Goal: Use online tool/utility: Utilize a website feature to perform a specific function

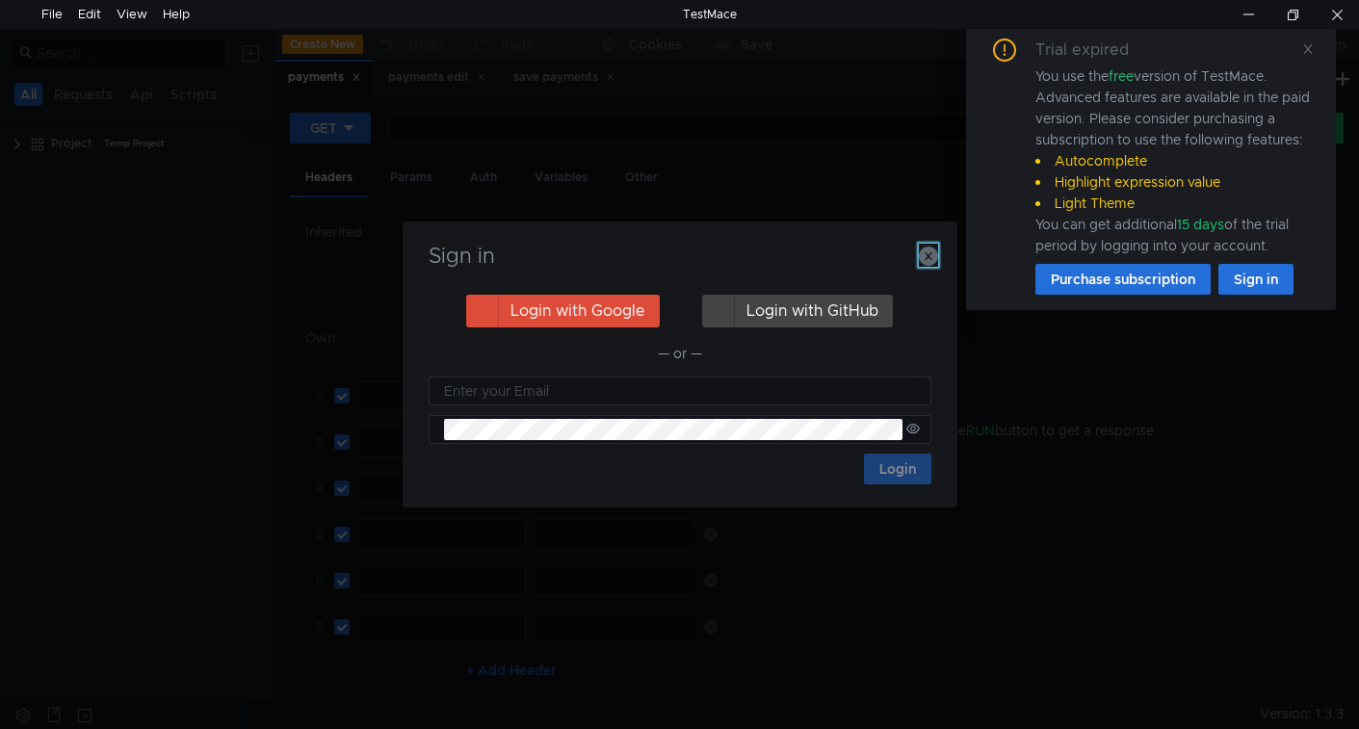
click at [926, 259] on icon "button" at bounding box center [928, 256] width 19 height 19
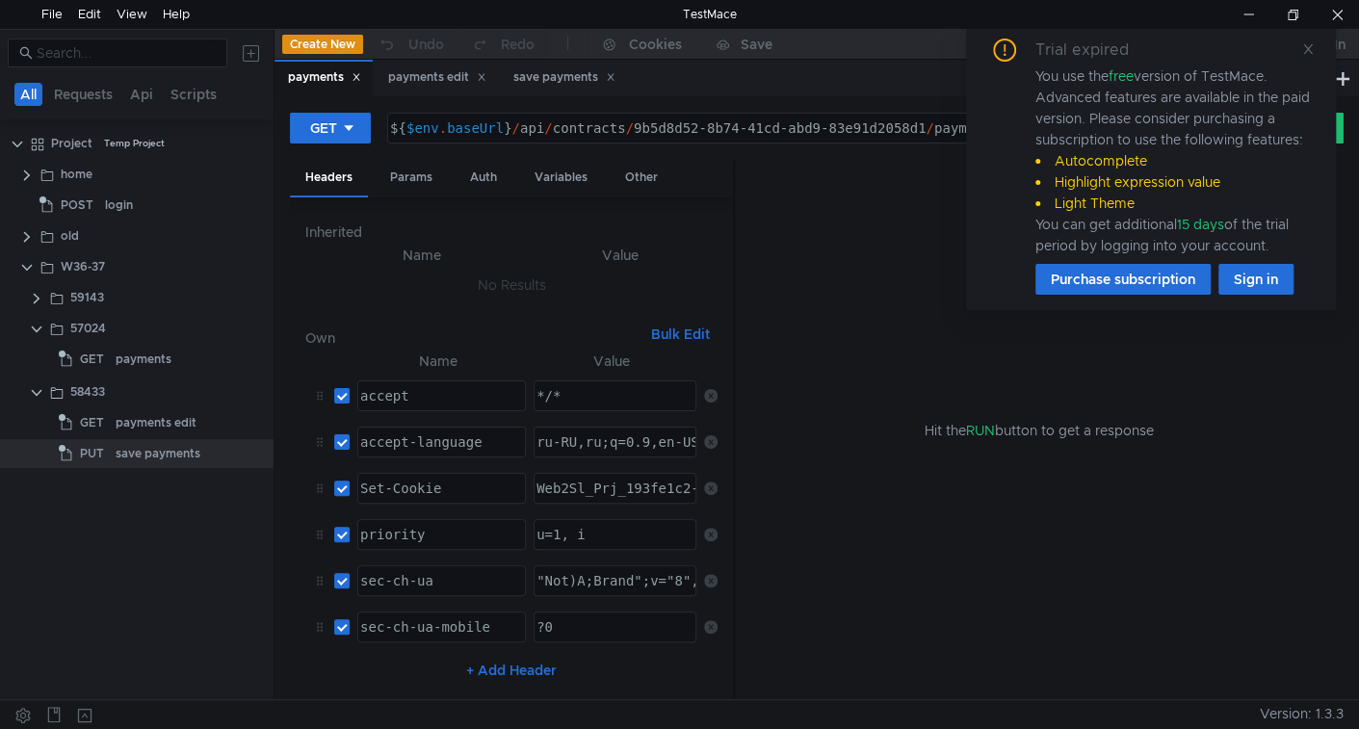
click at [1310, 48] on icon at bounding box center [1307, 48] width 13 height 13
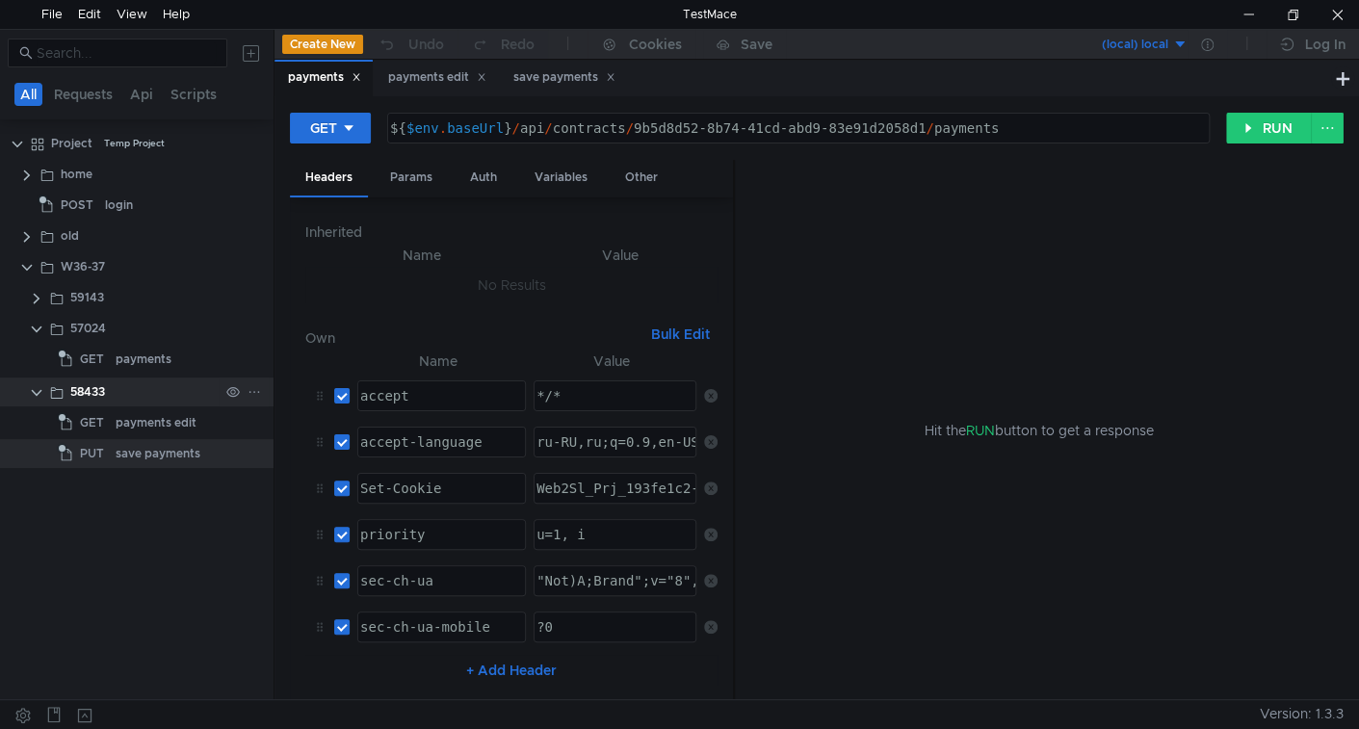
click at [29, 386] on clr-icon at bounding box center [36, 392] width 15 height 15
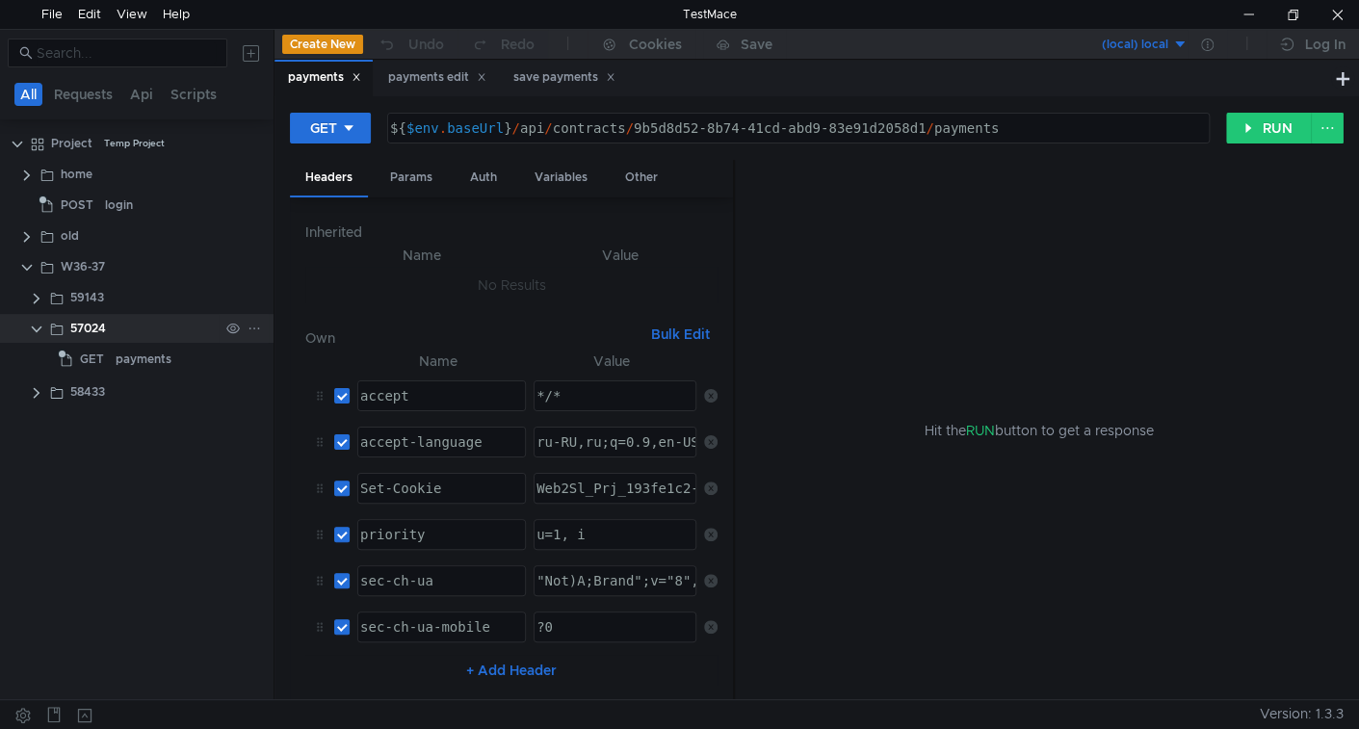
click at [34, 333] on clr-icon at bounding box center [36, 329] width 15 height 15
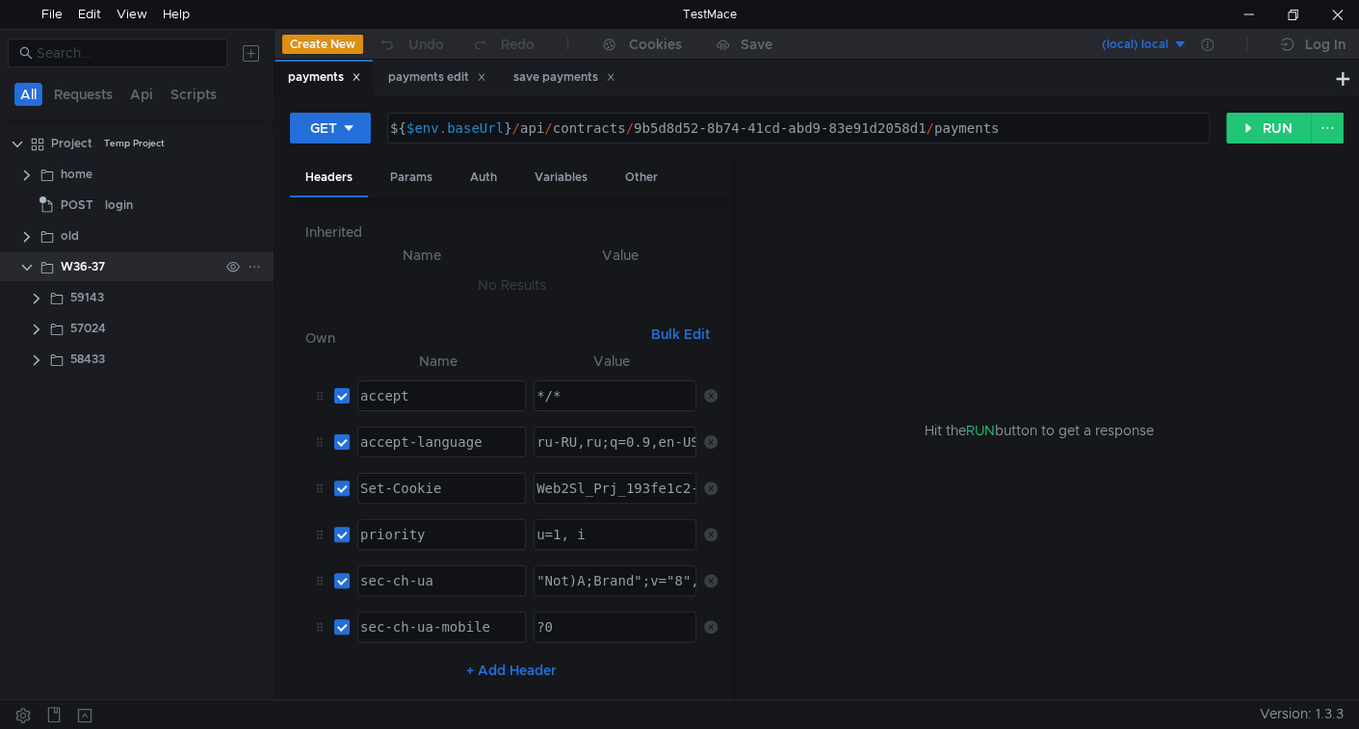
click at [254, 268] on icon at bounding box center [254, 266] width 13 height 13
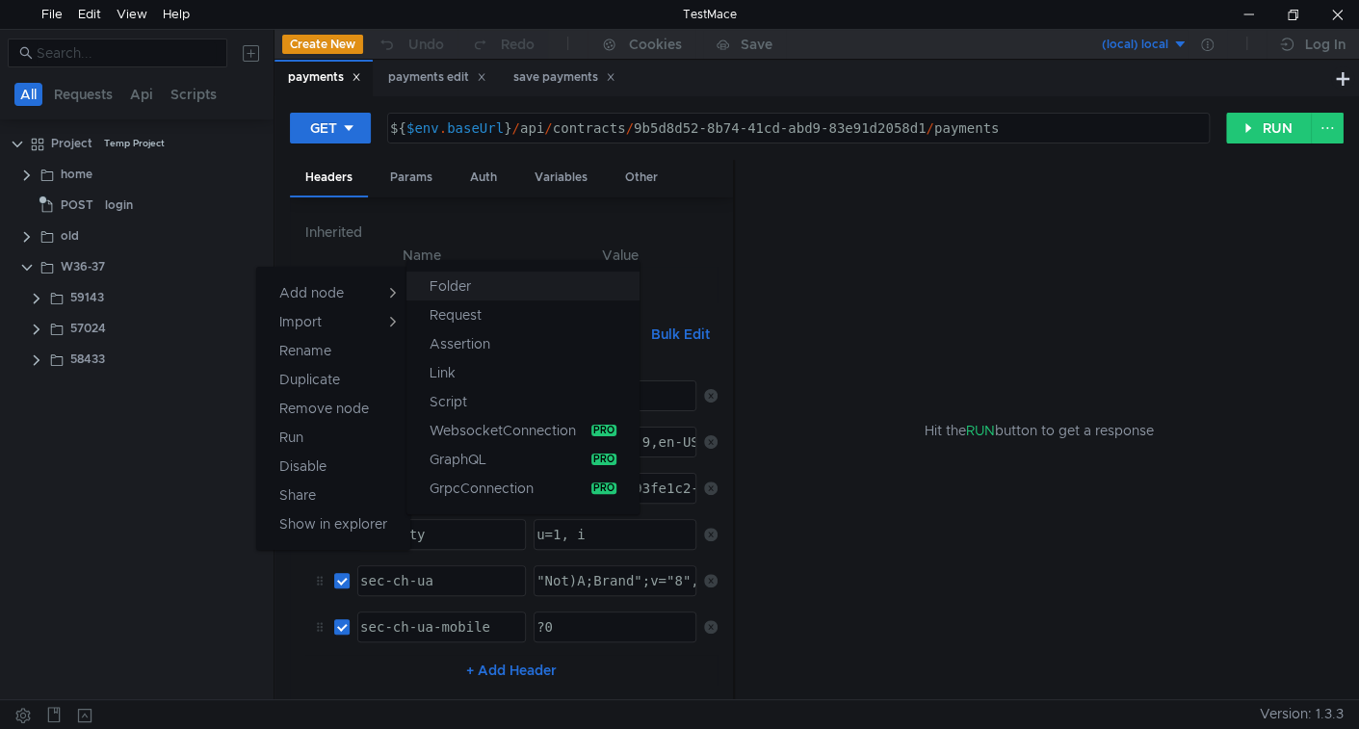
click at [428, 286] on button "Folder" at bounding box center [522, 286] width 233 height 29
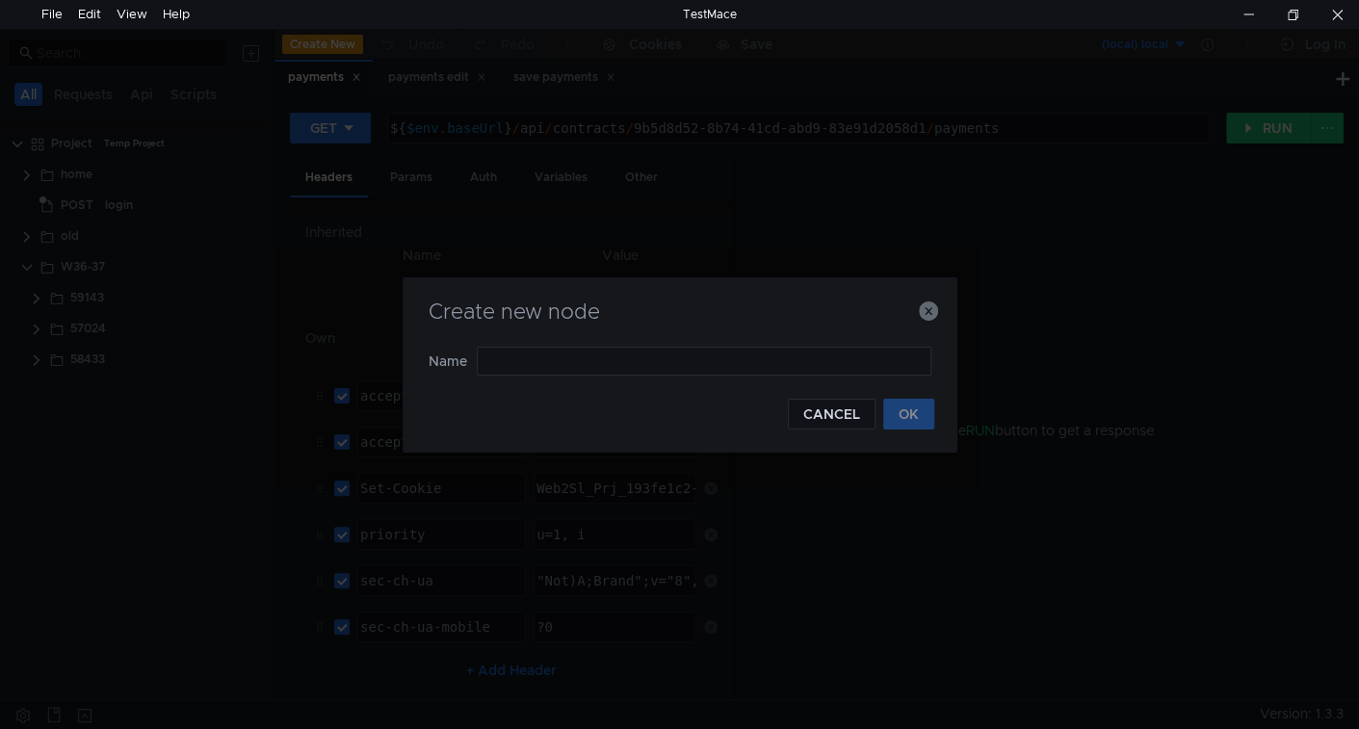
type input "57029"
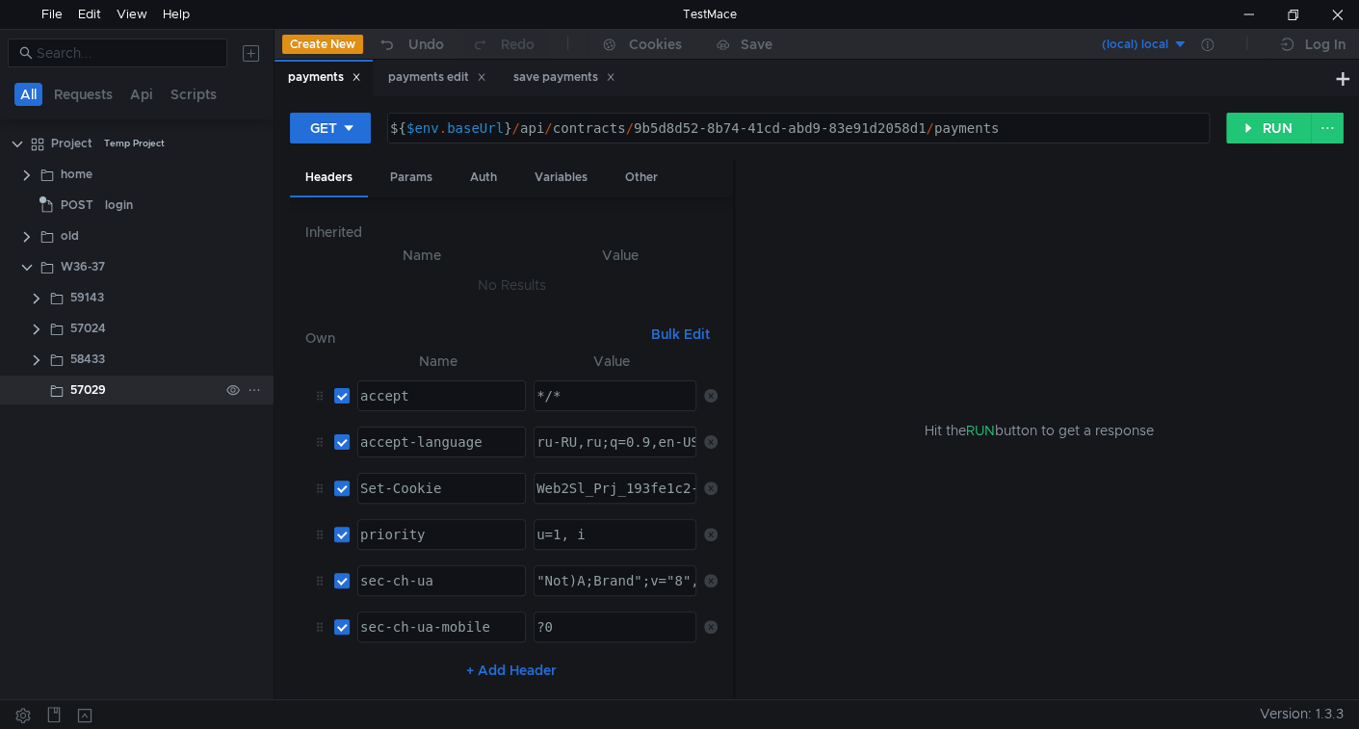
click at [254, 387] on icon at bounding box center [254, 389] width 13 height 13
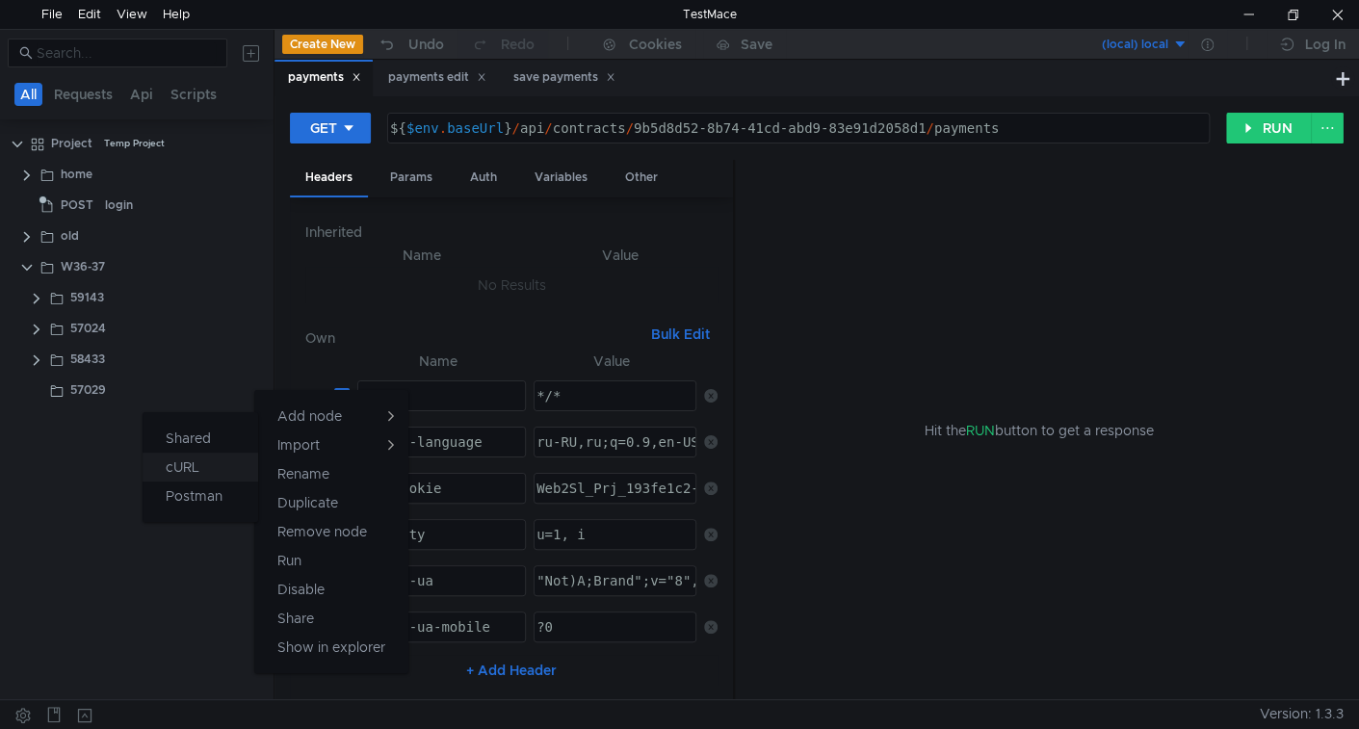
click at [240, 455] on button "cURL" at bounding box center [201, 467] width 116 height 29
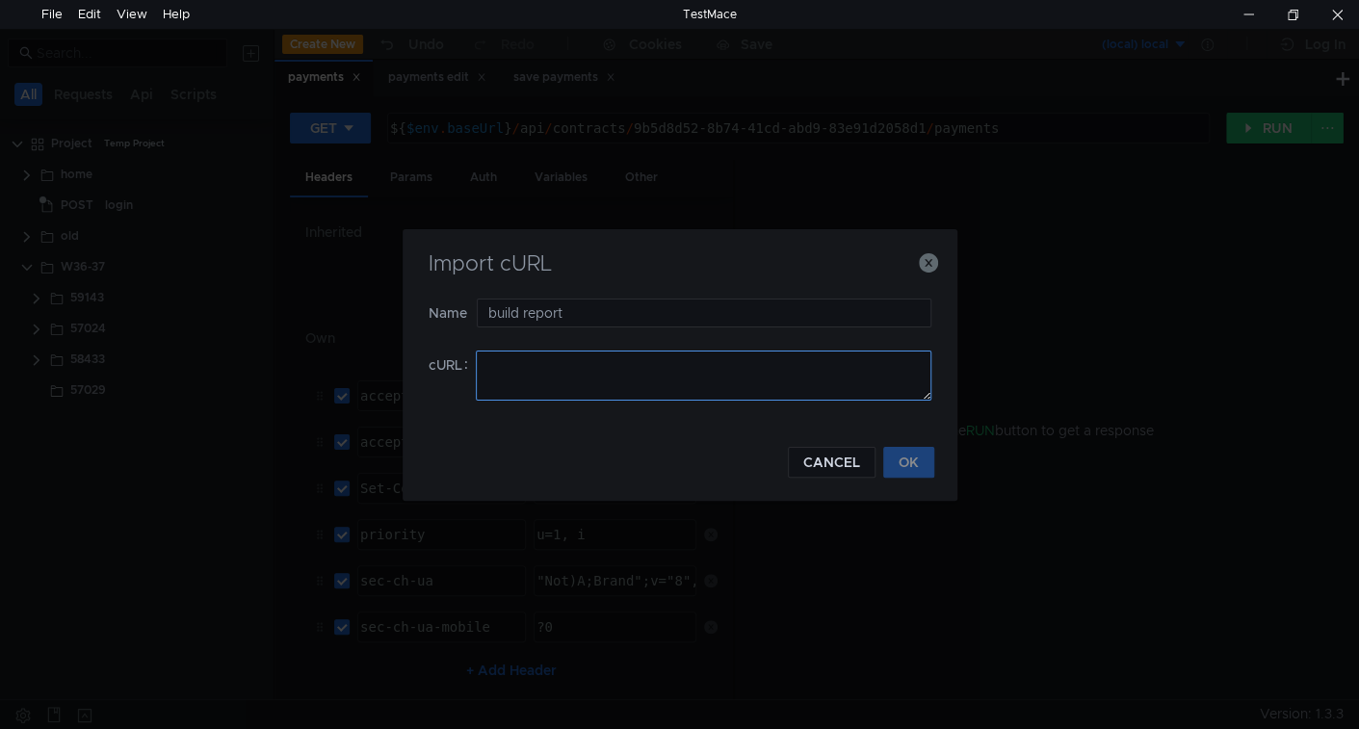
type input "build report"
paste textarea "curl 'https://ius-msb.sgp2.local/ius-msb-dev/api/Reports/BuildReport?reportId=3…"
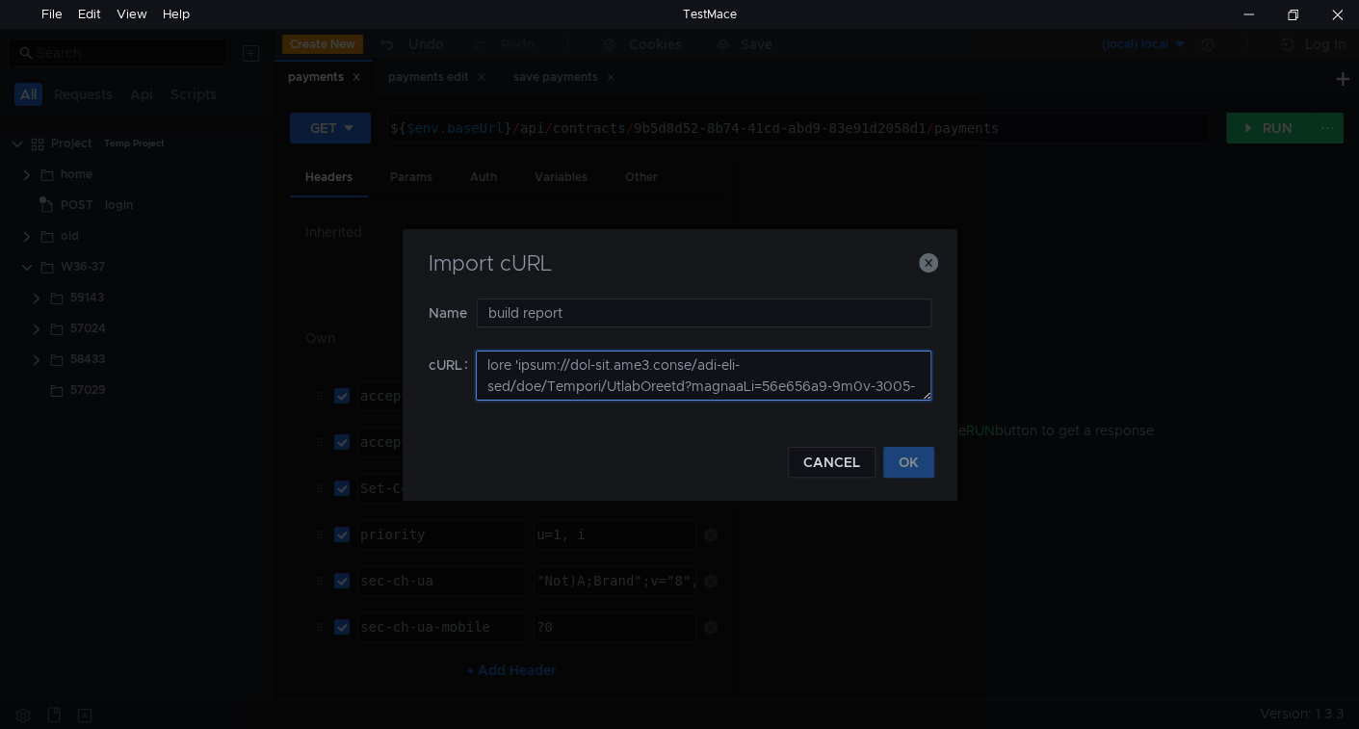
scroll to position [611, 0]
type textarea "curl 'https://ius-msb.sgp2.local/ius-msb-dev/api/Reports/BuildReport?reportId=3…"
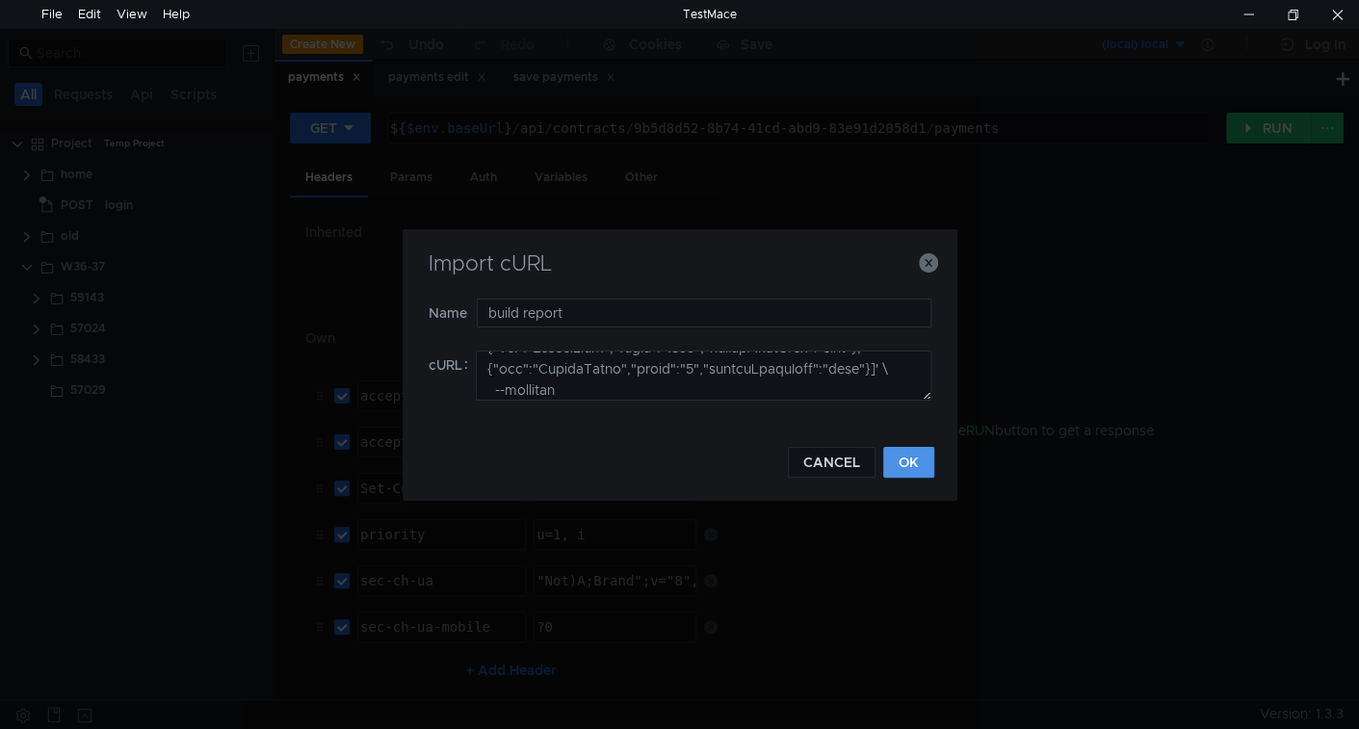
click at [924, 447] on button "OK" at bounding box center [908, 462] width 51 height 31
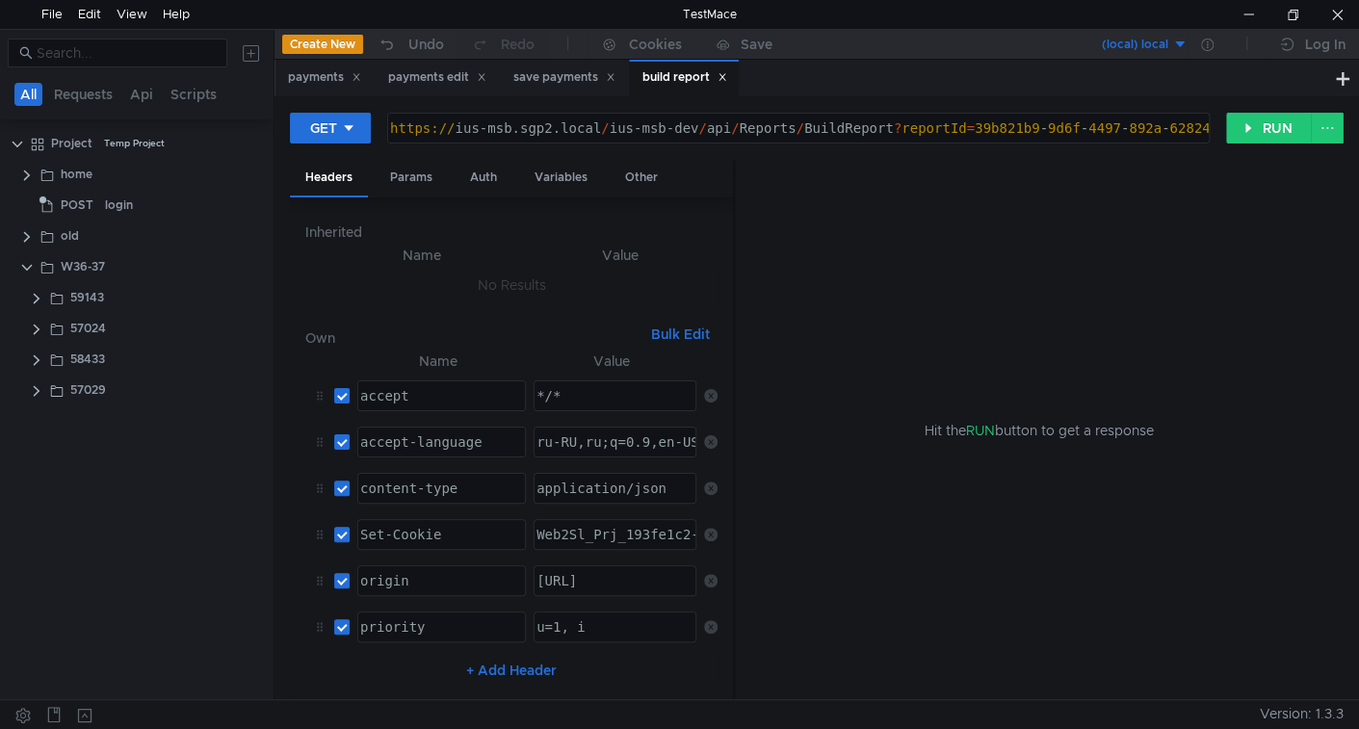
click at [698, 131] on div "https:// ius-msb.sgp2.local / ius-msb-dev / api / Reports / BuildReport ? repor…" at bounding box center [992, 143] width 1213 height 46
type textarea "${$env.baseUrl}/api/Reports/BuildReport?reportId=39b821b9-9d6f-4497-892a-628243…"
click at [475, 166] on div "Auth" at bounding box center [484, 178] width 58 height 36
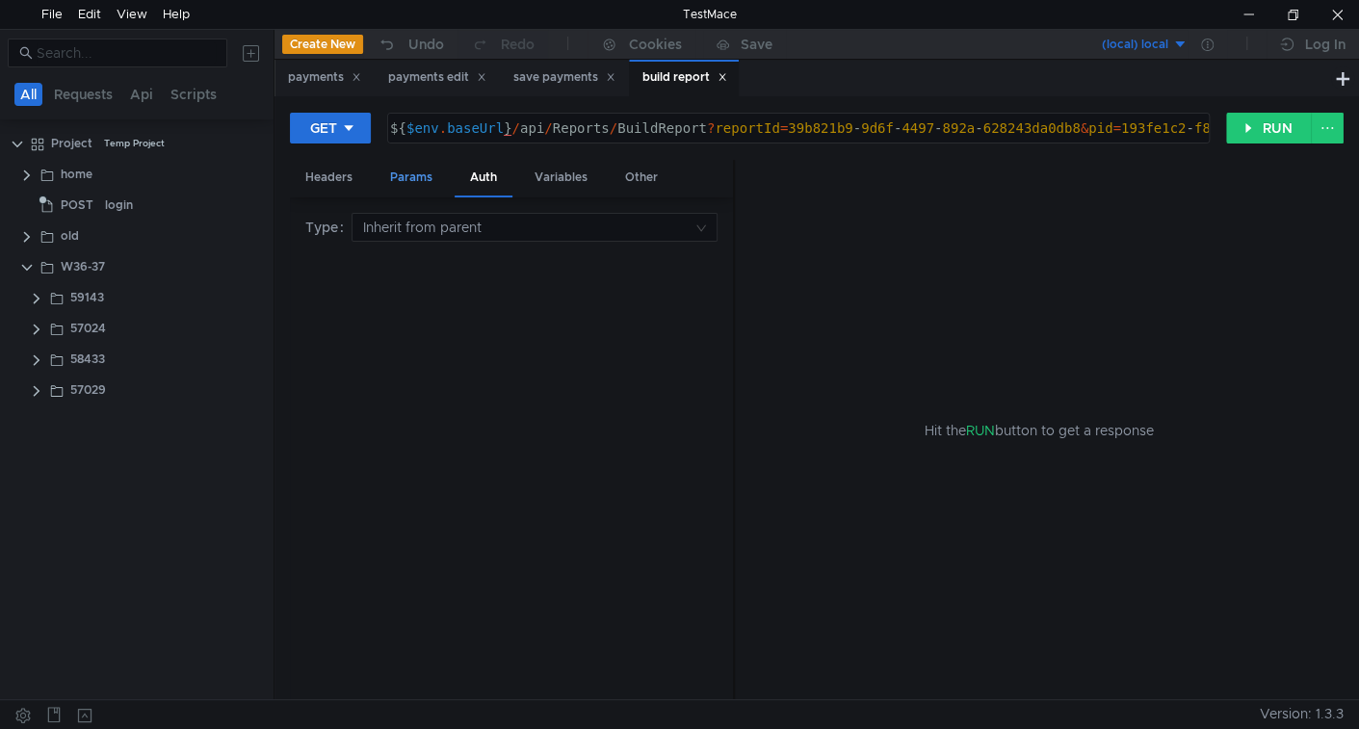
click at [425, 183] on div "Params" at bounding box center [411, 178] width 73 height 36
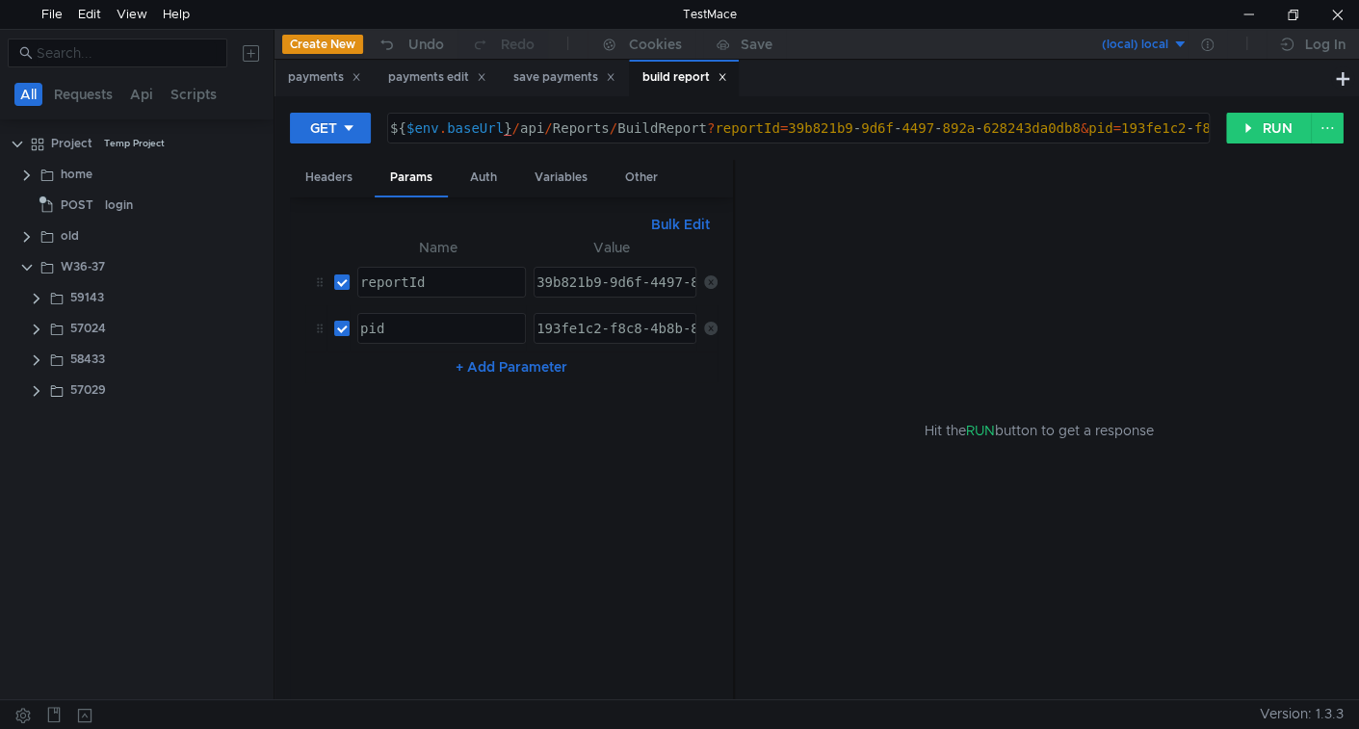
click at [709, 323] on icon at bounding box center [710, 328] width 13 height 13
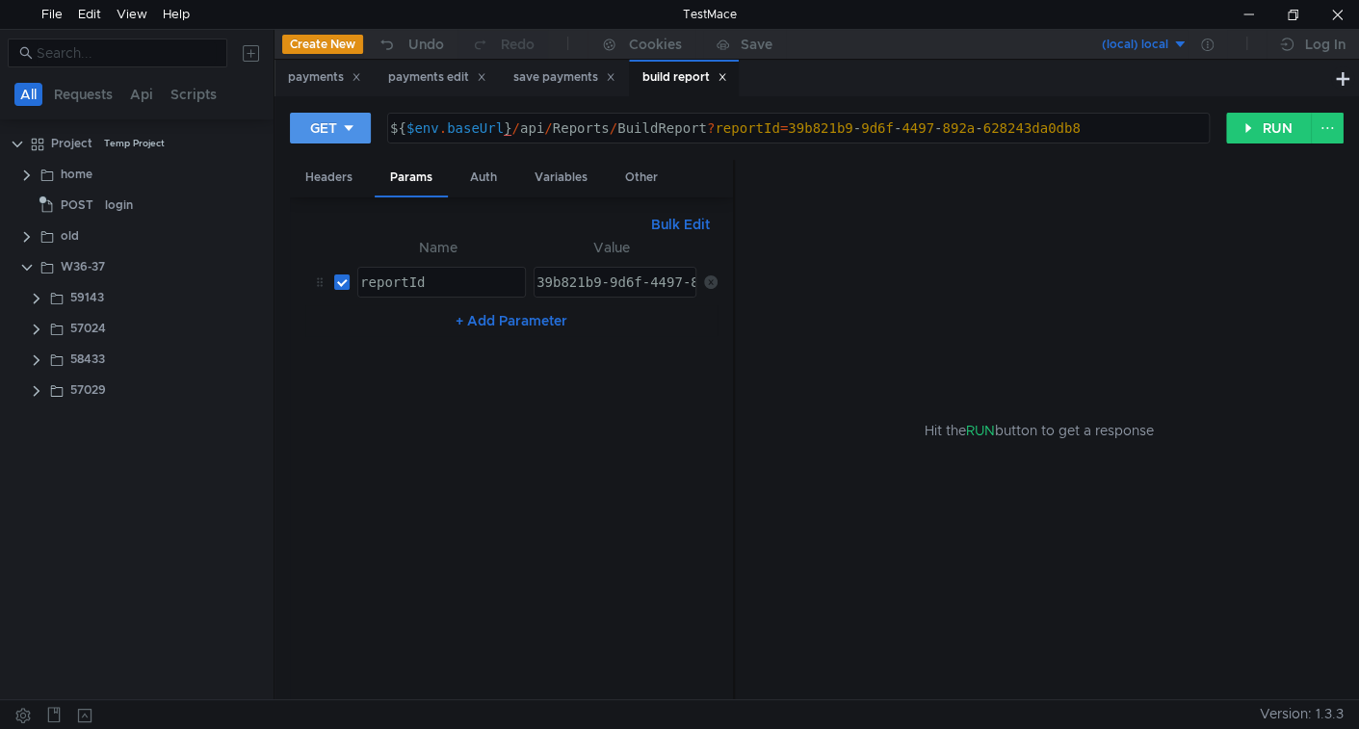
click at [307, 123] on button "GET" at bounding box center [330, 128] width 81 height 31
click at [342, 199] on li "POST" at bounding box center [332, 199] width 84 height 31
click at [481, 185] on div "Body" at bounding box center [485, 178] width 61 height 36
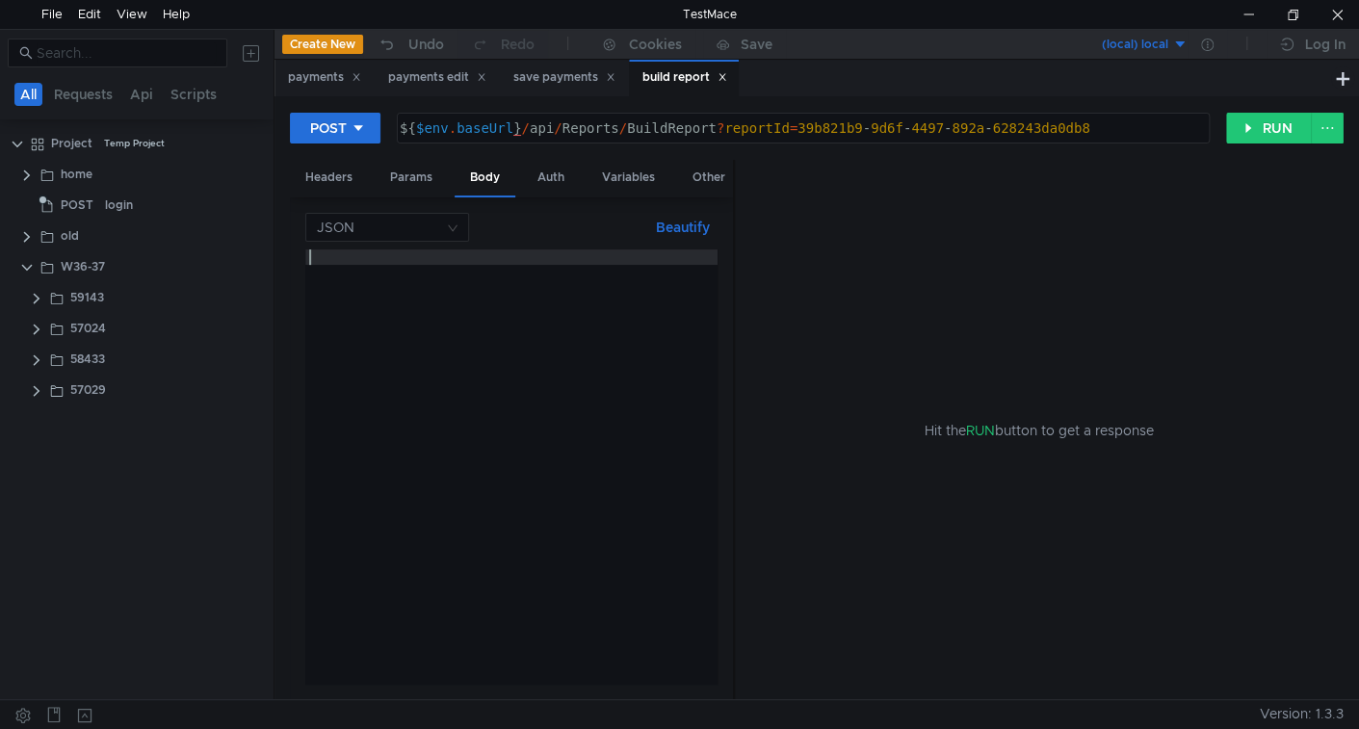
click at [562, 393] on div at bounding box center [511, 481] width 412 height 465
paste textarea "[{"key":"Customer","value":"Газпром добыча Иркутск (ООО)","reportParamType":"li…"
drag, startPoint x: 683, startPoint y: 222, endPoint x: 581, endPoint y: 399, distance: 203.7
click at [683, 222] on button "Beautify" at bounding box center [682, 227] width 69 height 23
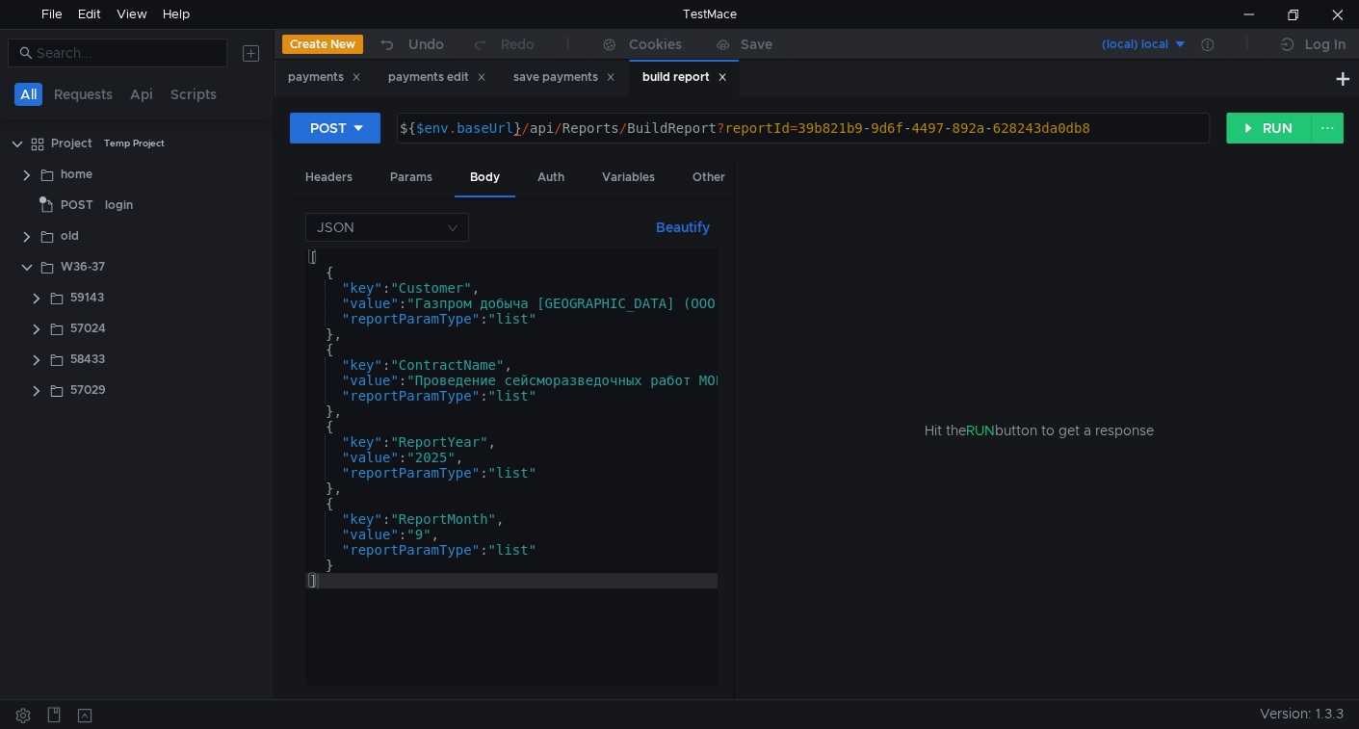
scroll to position [0, 0]
click at [1275, 130] on button "RUN" at bounding box center [1269, 128] width 86 height 31
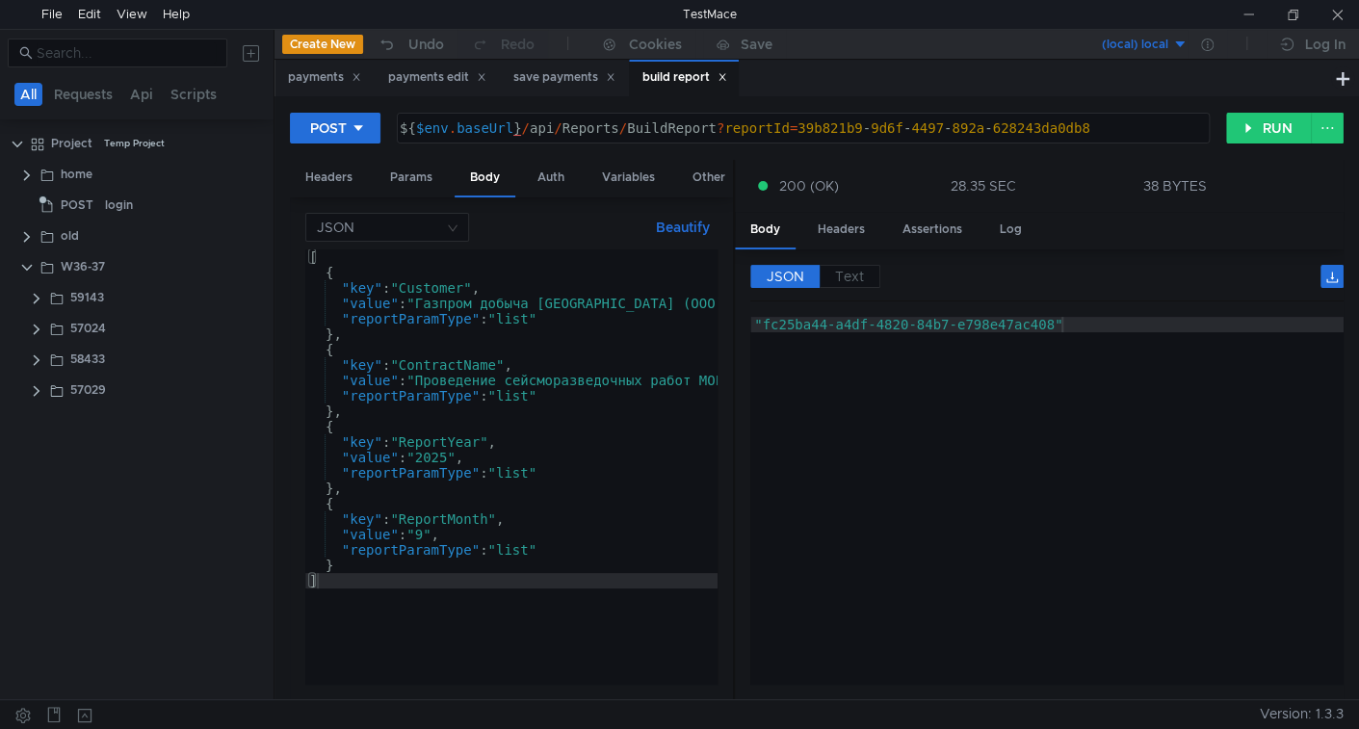
click at [617, 540] on div "[ { "key" : "Customer" , "value" : "Газпром добыча Иркутск (ООО)" , "reportPara…" at bounding box center [919, 478] width 1229 height 458
type textarea ""value": "9","
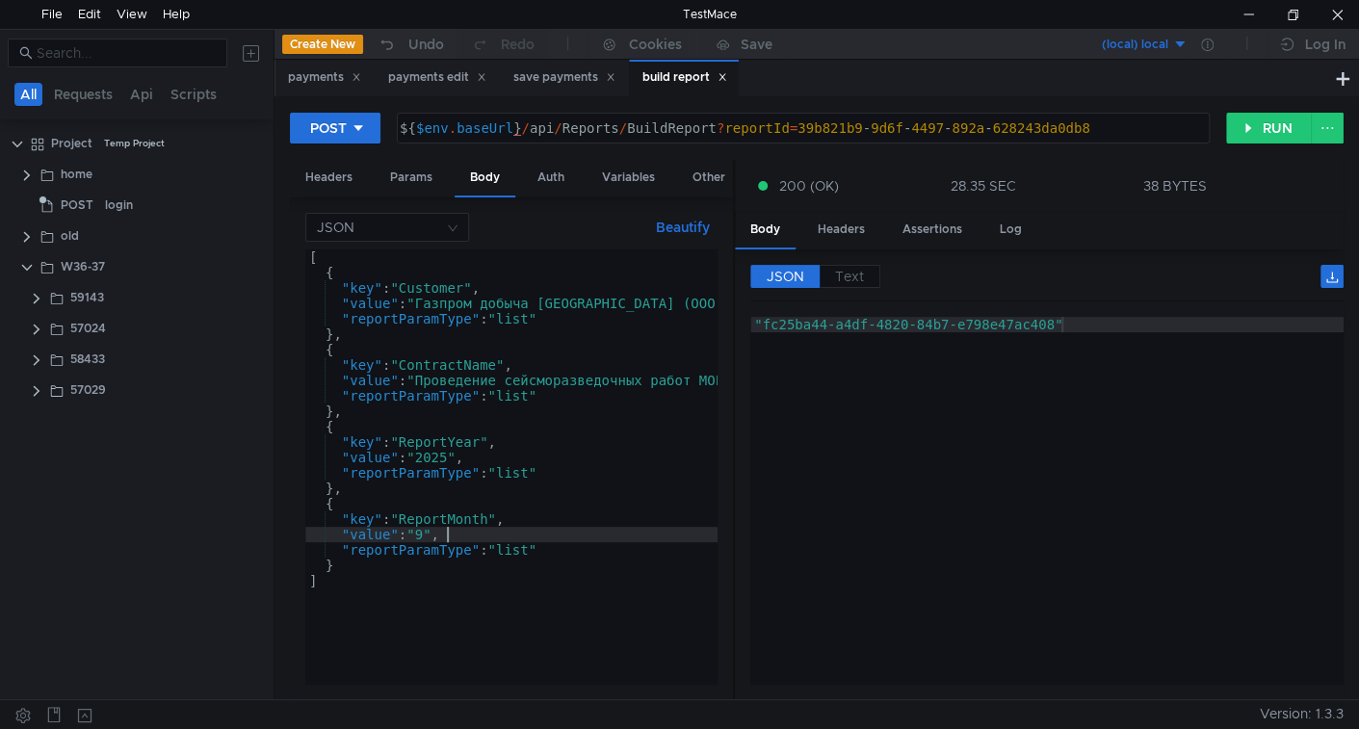
type textarea "${$env.baseUrl}/api/Reports/BuildReport?reportId=39b821b9-9d6f-4497-892a-628243…"
click at [807, 129] on div "${ $env . baseUrl } / api / Reports / BuildReport ? reportId = 39b821b9 - 9d6f …" at bounding box center [801, 143] width 811 height 46
drag, startPoint x: 807, startPoint y: 129, endPoint x: 1062, endPoint y: 131, distance: 255.2
click at [1062, 131] on div "${ $env . baseUrl } / api / Reports / BuildReport ? reportId = 39b821b9 - 9d6f …" at bounding box center [801, 143] width 811 height 46
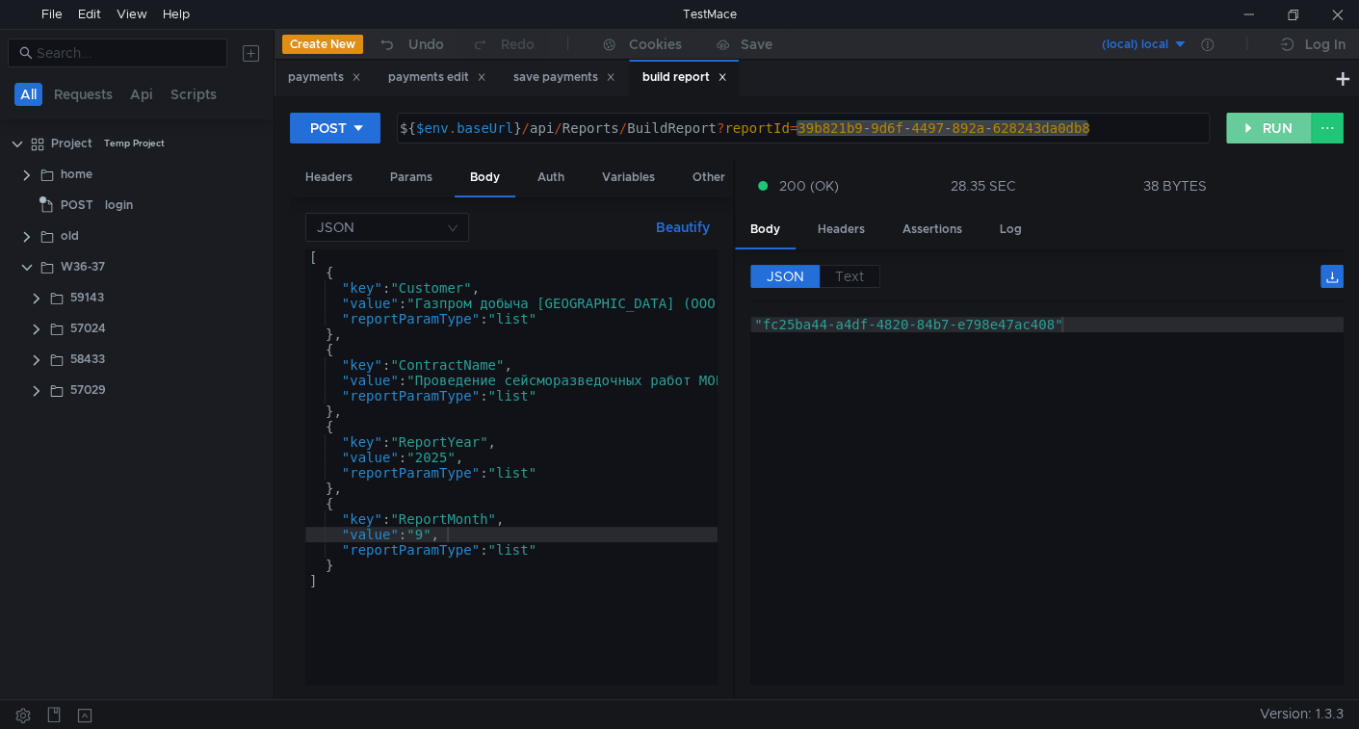
click at [1267, 124] on button "RUN" at bounding box center [1269, 128] width 86 height 31
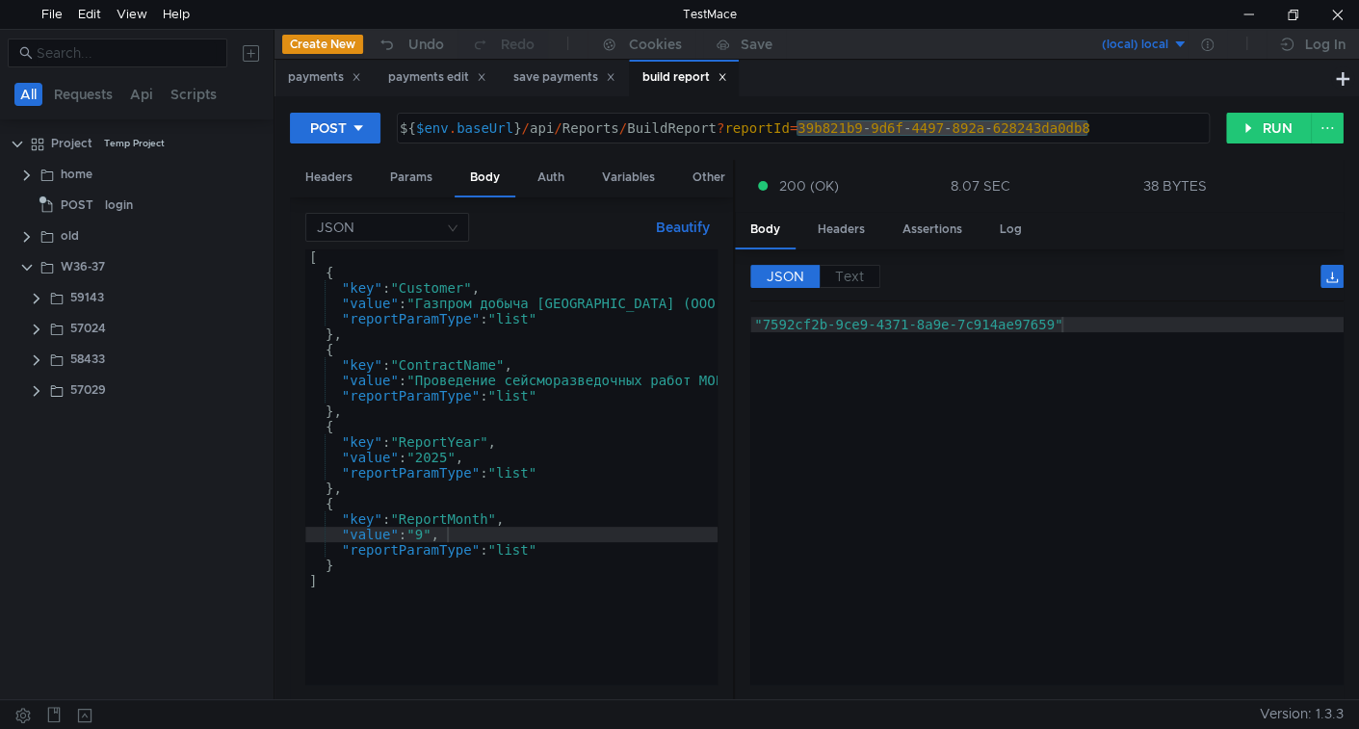
click at [447, 438] on div "[ { "key" : "Customer" , "value" : "Газпром добыча Иркутск (ООО)" , "reportPara…" at bounding box center [919, 478] width 1229 height 458
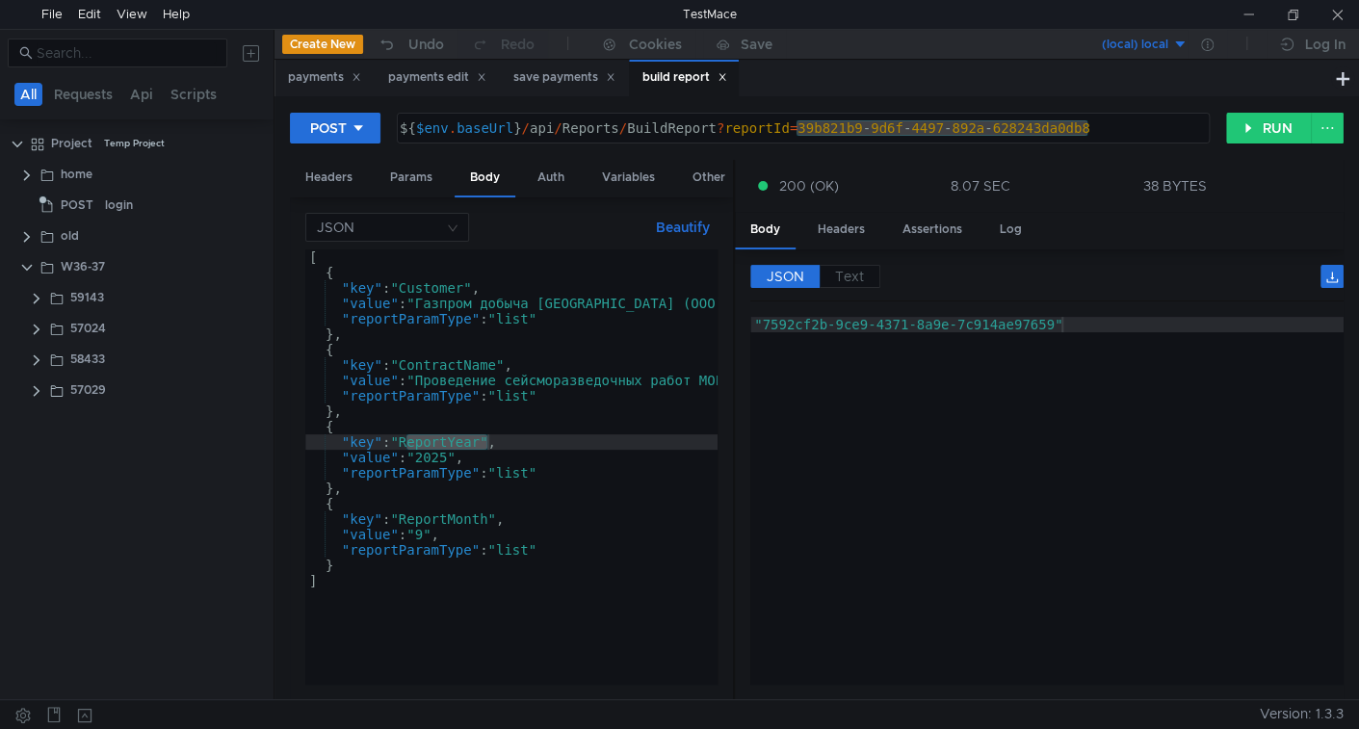
click at [447, 292] on div "[ { "key" : "Customer" , "value" : "Газпром добыча Иркутск (ООО)" , "reportPara…" at bounding box center [919, 478] width 1229 height 458
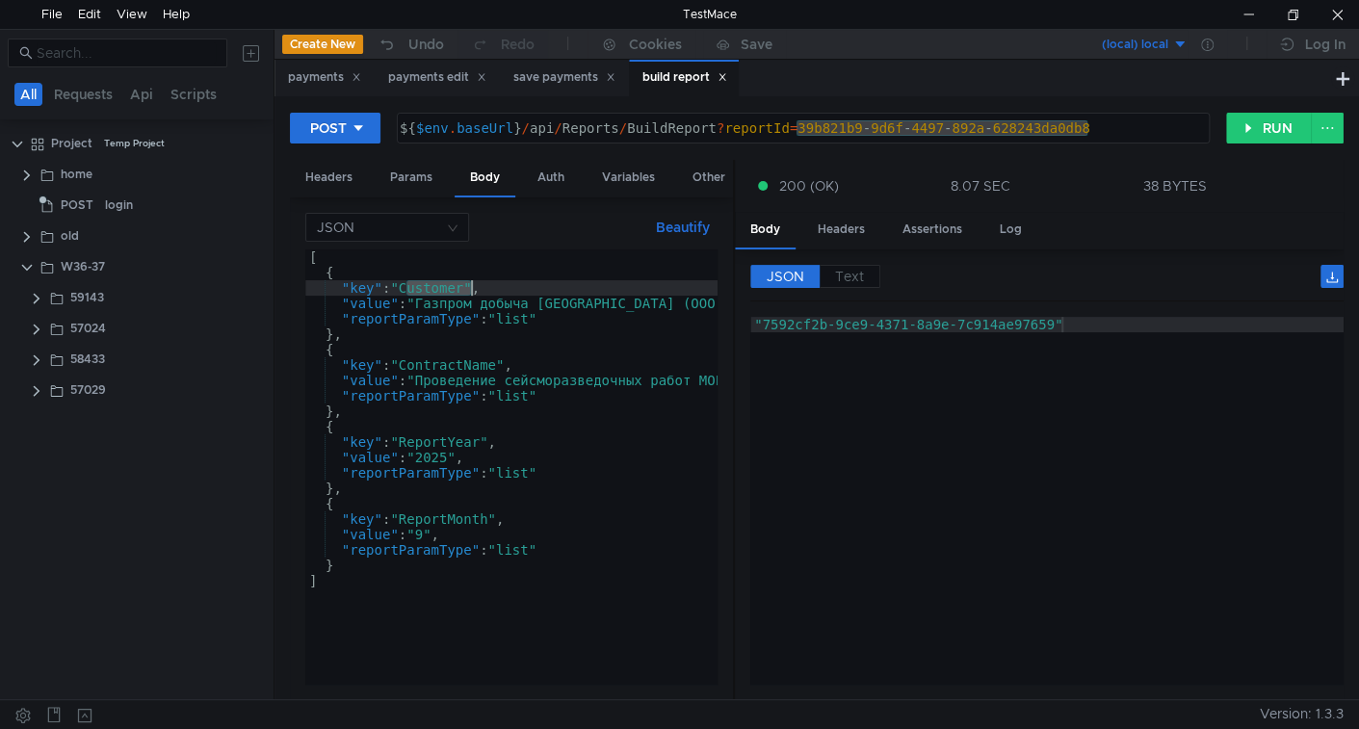
click at [447, 292] on div "[ { "key" : "Customer" , "value" : "Газпром добыча Иркутск (ООО)" , "reportPara…" at bounding box center [919, 478] width 1229 height 458
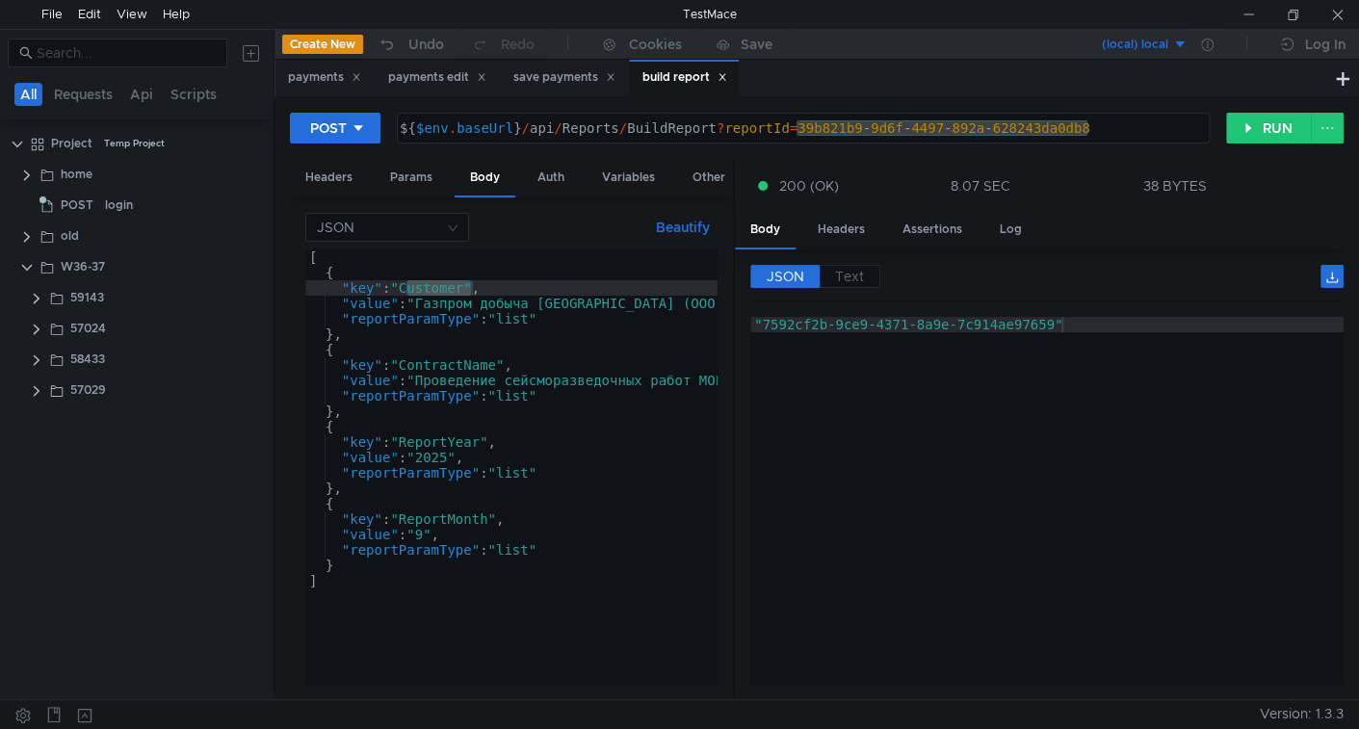
click at [423, 363] on div "[ { "key" : "Customer" , "value" : "Газпром добыча Иркутск (ООО)" , "reportPara…" at bounding box center [919, 478] width 1229 height 458
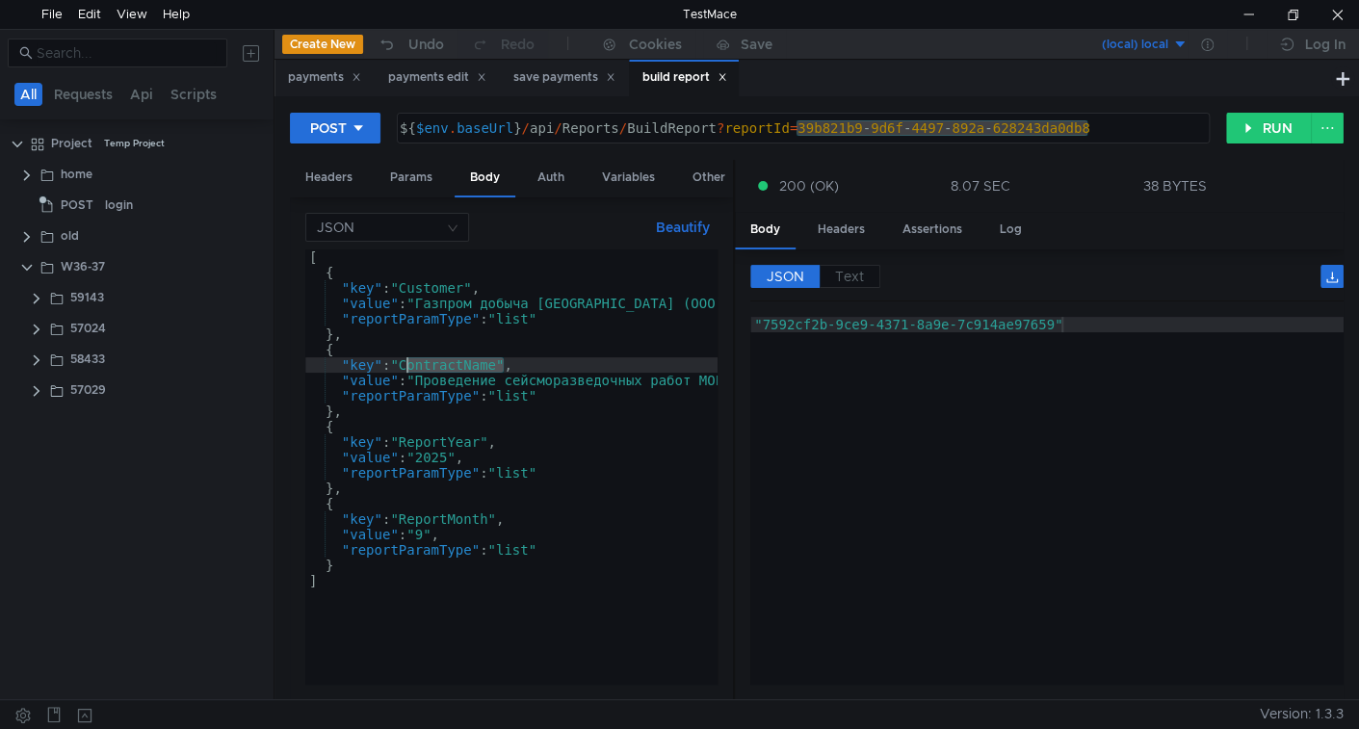
click at [424, 363] on div "[ { "key" : "Customer" , "value" : "Газпром добыча Иркутск (ООО)" , "reportPara…" at bounding box center [919, 478] width 1229 height 458
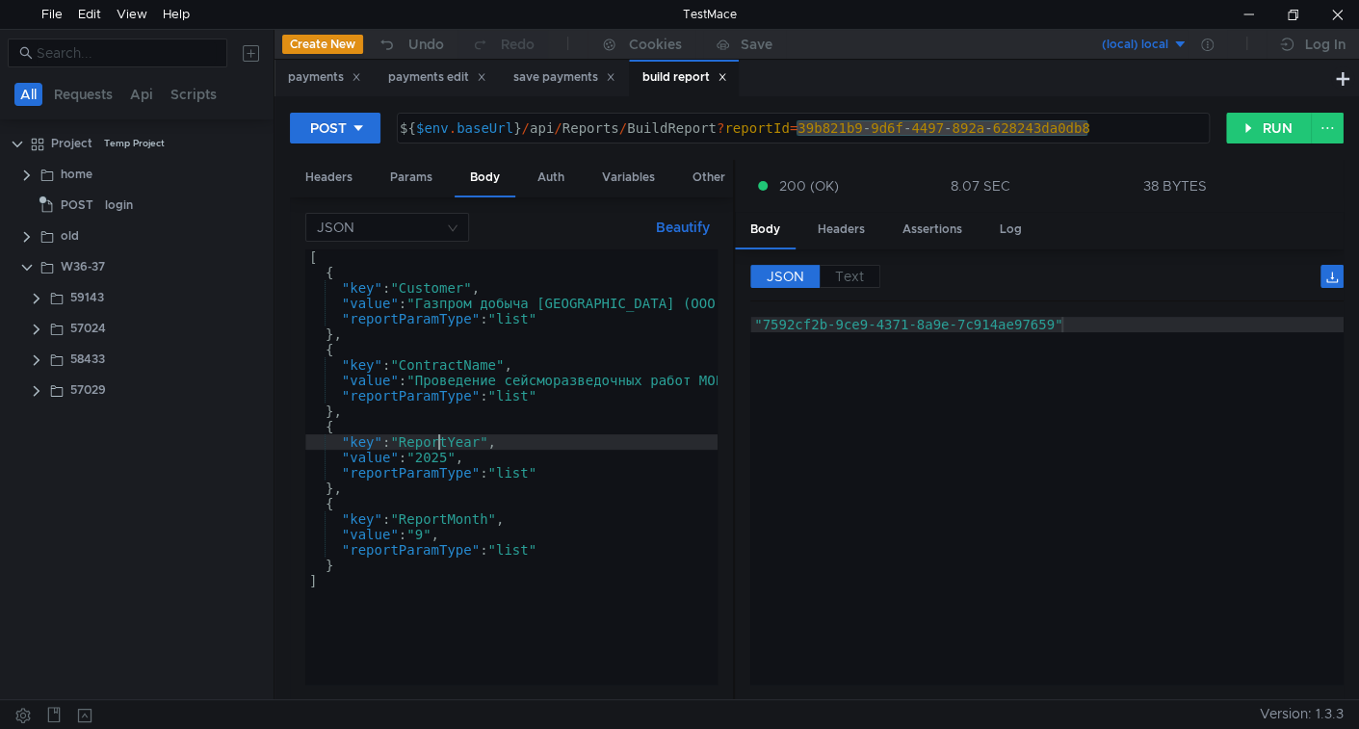
click at [439, 439] on div "[ { "key" : "Customer" , "value" : "Газпром добыча Иркутск (ООО)" , "reportPara…" at bounding box center [919, 478] width 1229 height 458
click at [440, 438] on div "[ { "key" : "Customer" , "value" : "Газпром добыча Иркутск (ООО)" , "reportPara…" at bounding box center [919, 478] width 1229 height 458
click at [453, 433] on div "[ { "key" : "Customer" , "value" : "Газпром добыча Иркутск (ООО)" , "reportPara…" at bounding box center [919, 478] width 1229 height 458
click at [456, 431] on div "[ { "key" : "Customer" , "value" : "Газпром добыча Иркутск (ООО)" , "reportPara…" at bounding box center [511, 466] width 412 height 435
click at [457, 442] on div "[ { "key" : "Customer" , "value" : "Газпром добыча Иркутск (ООО)" , "reportPara…" at bounding box center [919, 478] width 1229 height 458
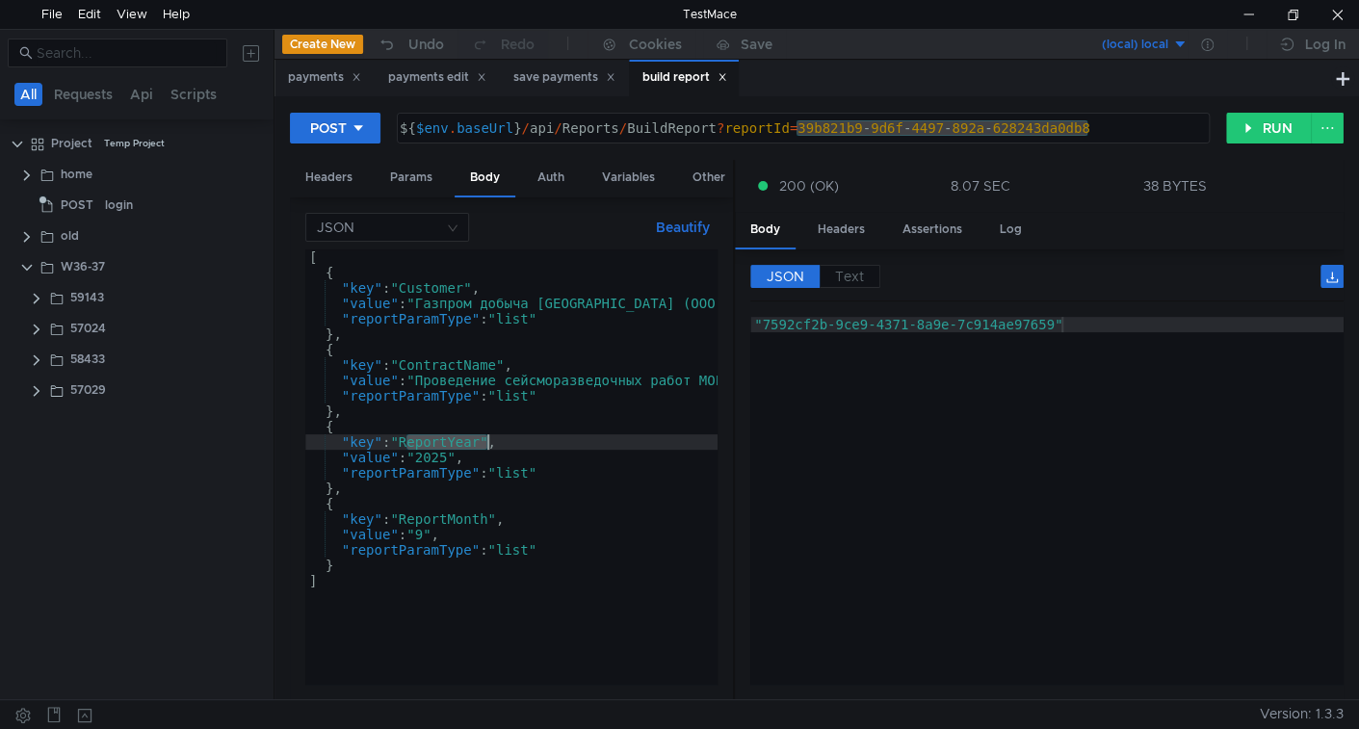
click at [457, 442] on div "[ { "key" : "Customer" , "value" : "Газпром добыча Иркутск (ООО)" , "reportPara…" at bounding box center [919, 478] width 1229 height 458
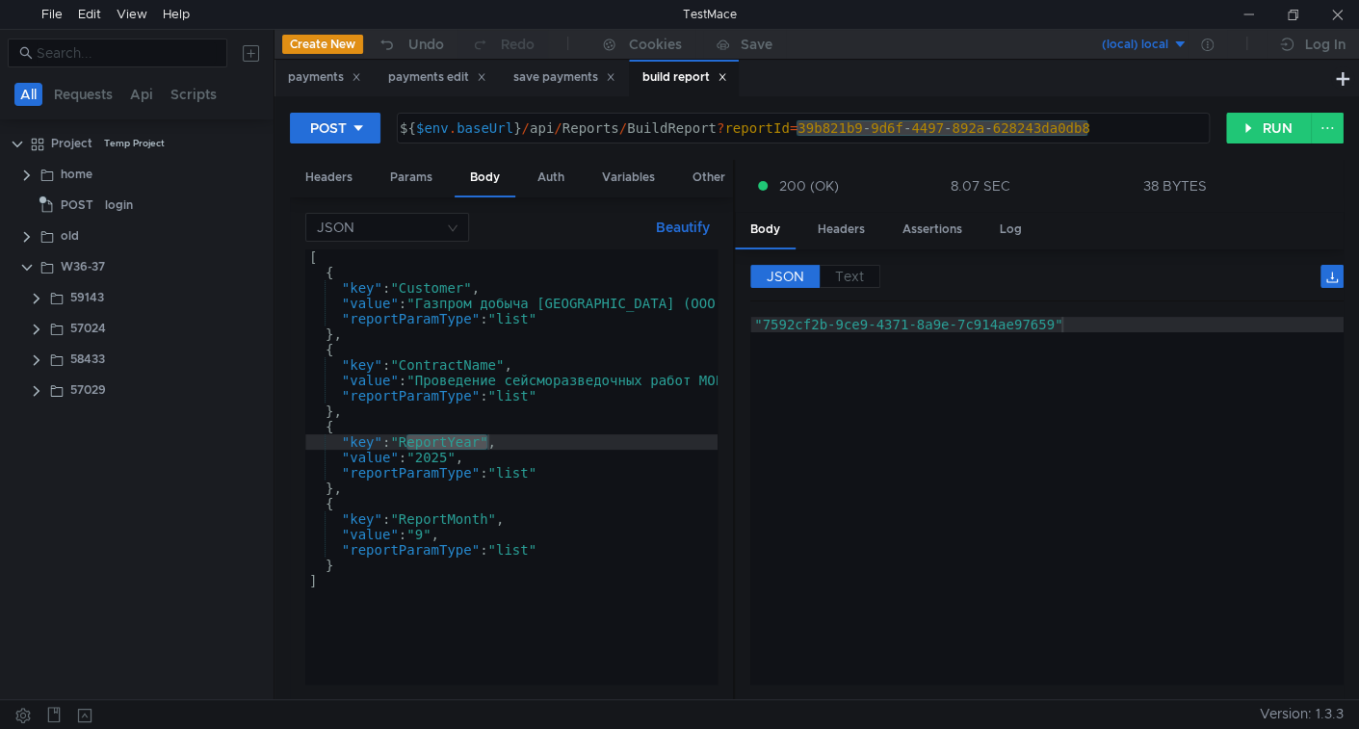
click at [446, 521] on div "[ { "key" : "Customer" , "value" : "Газпром добыча Иркутск (ООО)" , "reportPara…" at bounding box center [919, 478] width 1229 height 458
type textarea ""key": "ReportMonth","
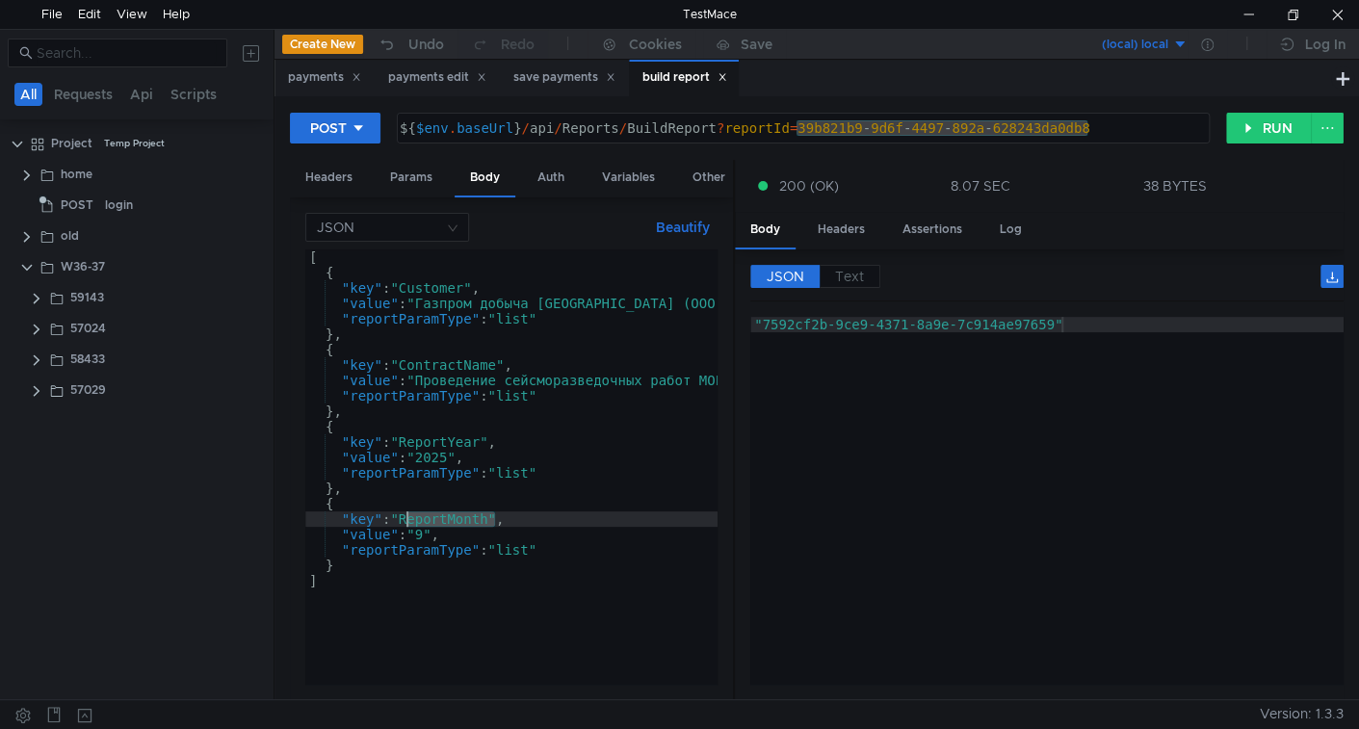
click at [446, 521] on div "[ { "key" : "Customer" , "value" : "Газпром добыча Иркутск (ООО)" , "reportPara…" at bounding box center [919, 478] width 1229 height 458
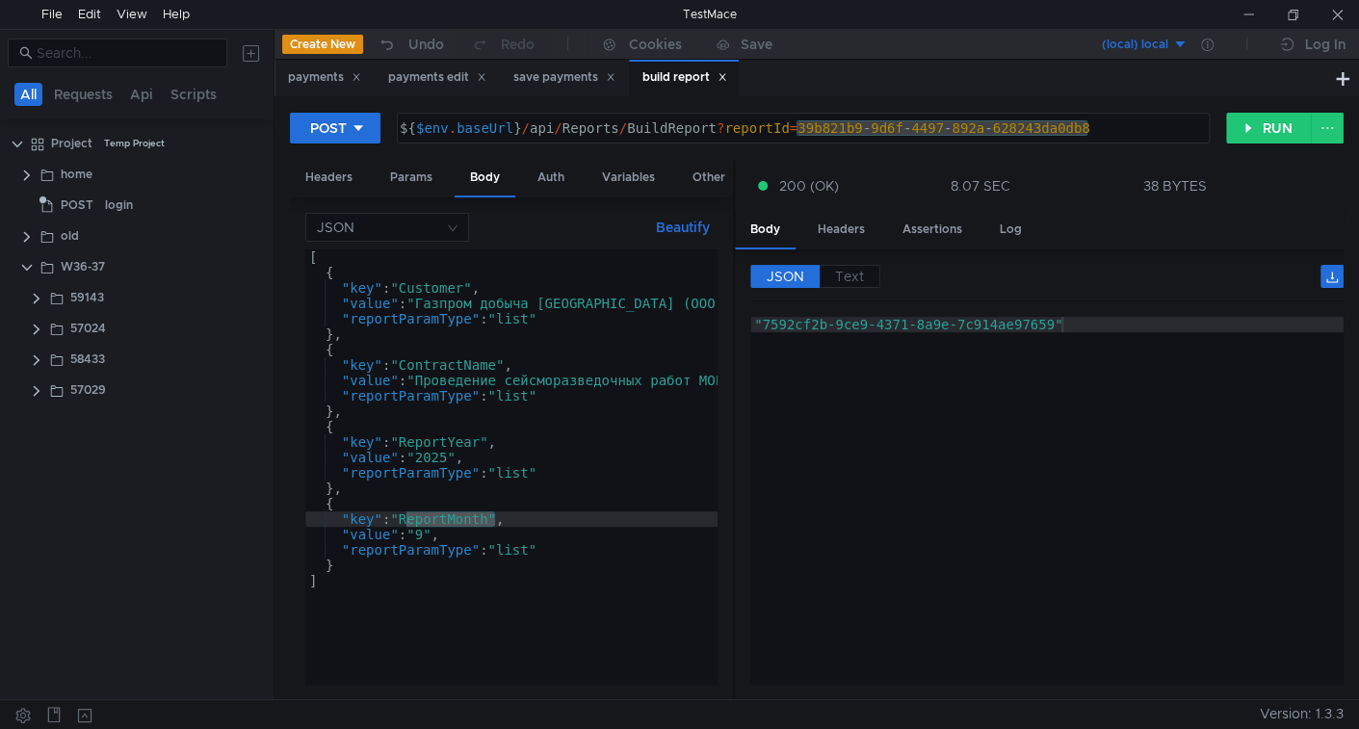
scroll to position [0, 8]
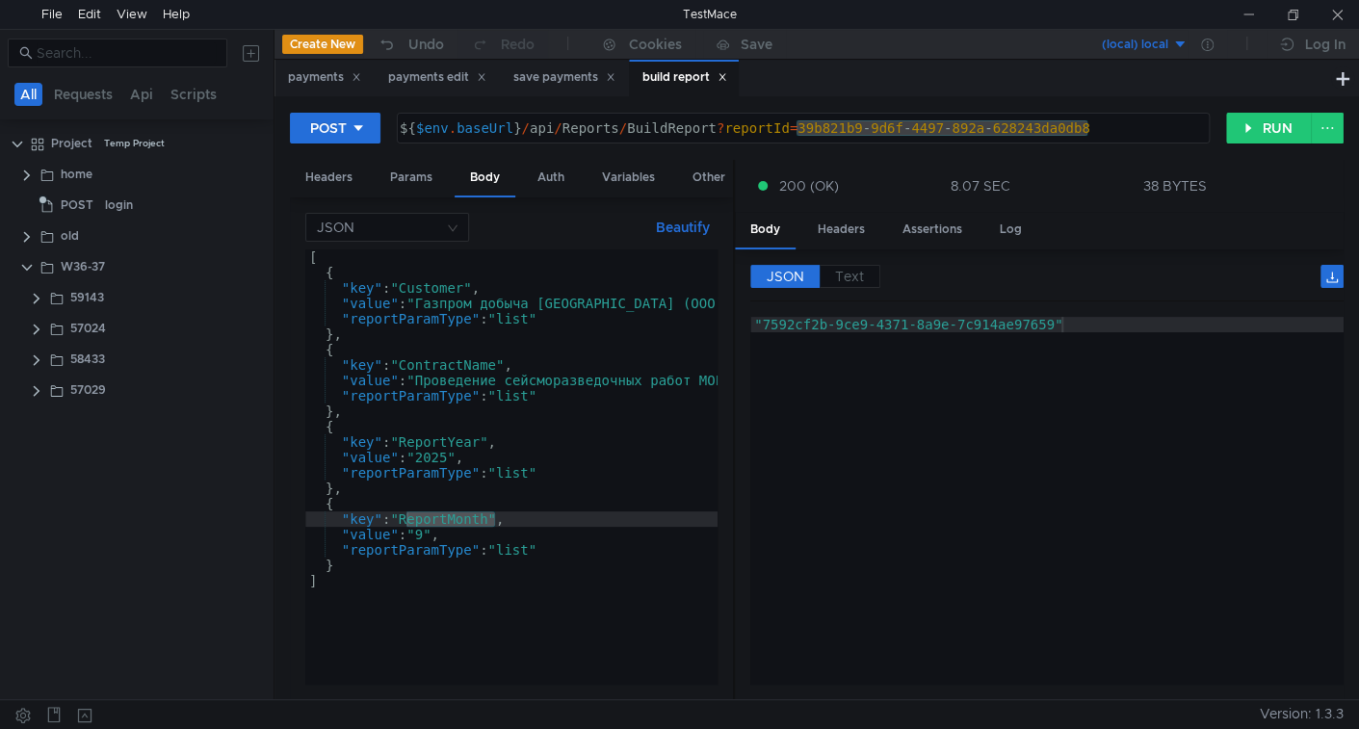
scroll to position [0, 8]
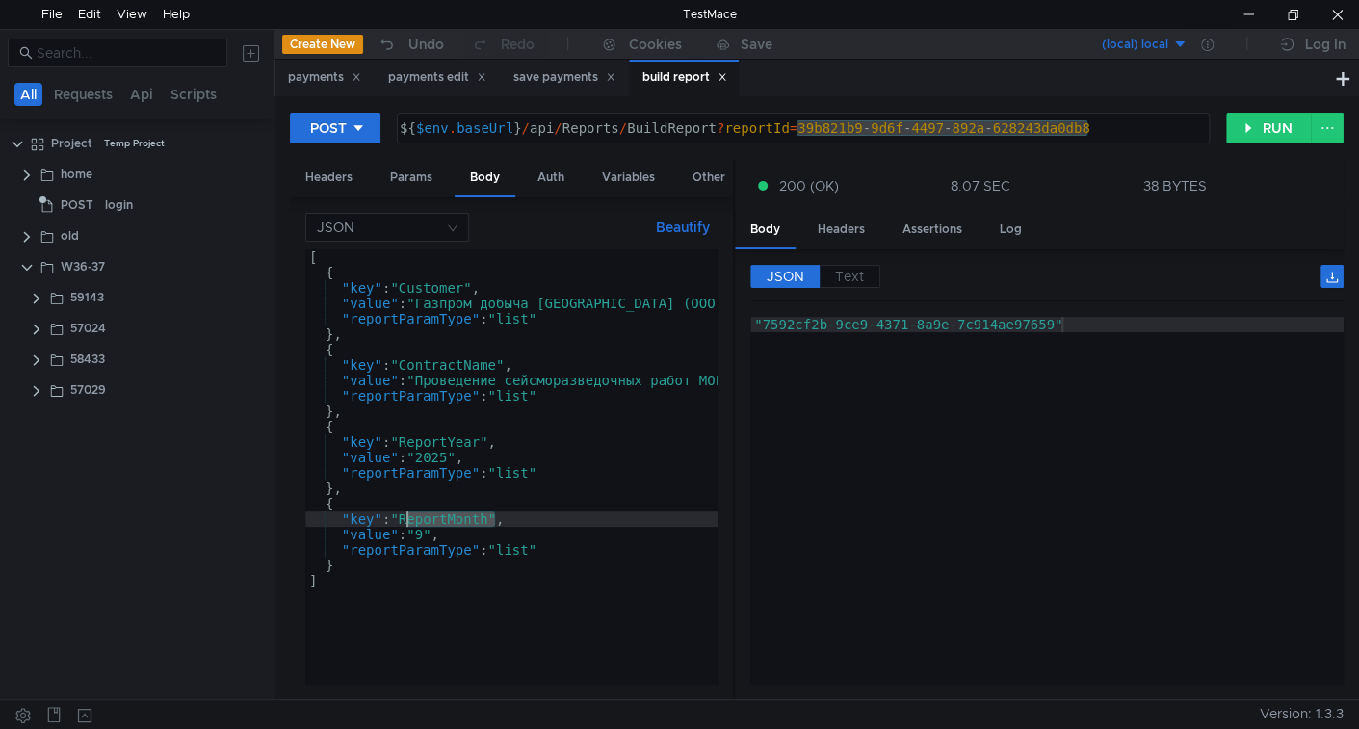
type textarea ""7592cf2b-9ce9-4371-8a9e-7c914ae97659""
click at [985, 389] on div ""7592cf2b-9ce9-4371-8a9e-7c914ae97659"" at bounding box center [1046, 516] width 593 height 399
click at [515, 512] on div "[ { "key" : "Customer" , "value" : "Газпром добыча Иркутск (ООО)" , "reportPara…" at bounding box center [919, 478] width 1229 height 458
click at [1275, 125] on button "RUN" at bounding box center [1269, 128] width 86 height 31
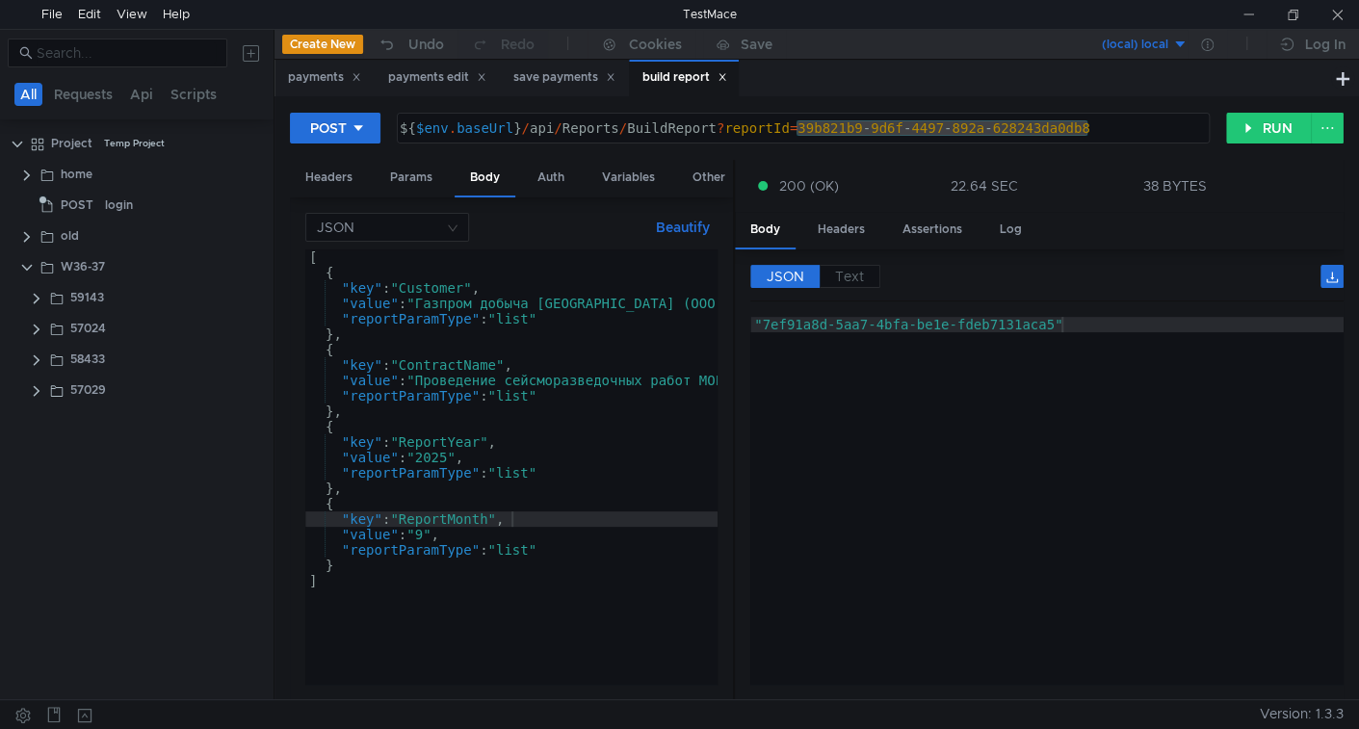
scroll to position [0, 8]
